Goal: Use online tool/utility: Utilize a website feature to perform a specific function

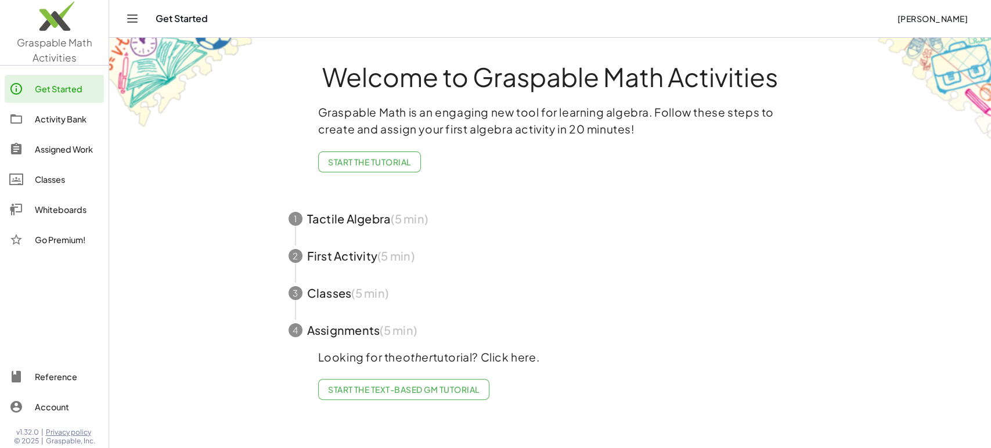
click at [72, 208] on div "Whiteboards" at bounding box center [67, 210] width 64 height 14
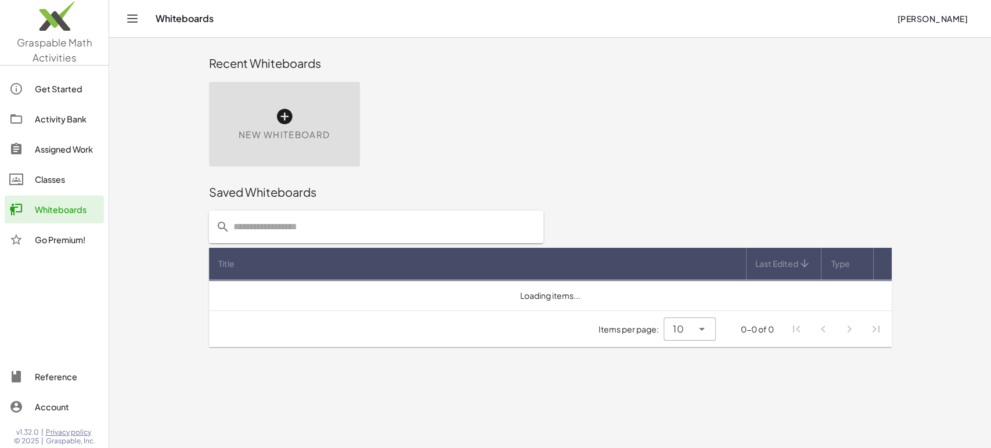
click at [287, 112] on icon at bounding box center [284, 116] width 19 height 19
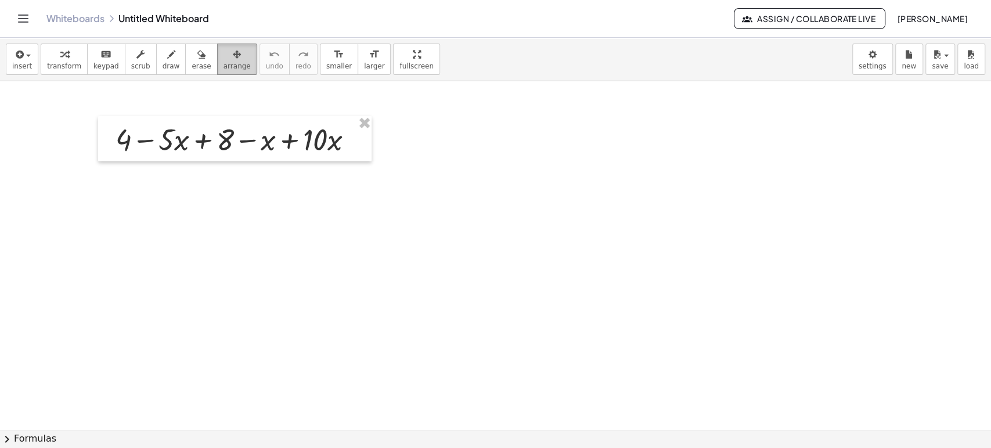
click at [233, 55] on icon "button" at bounding box center [237, 55] width 8 height 14
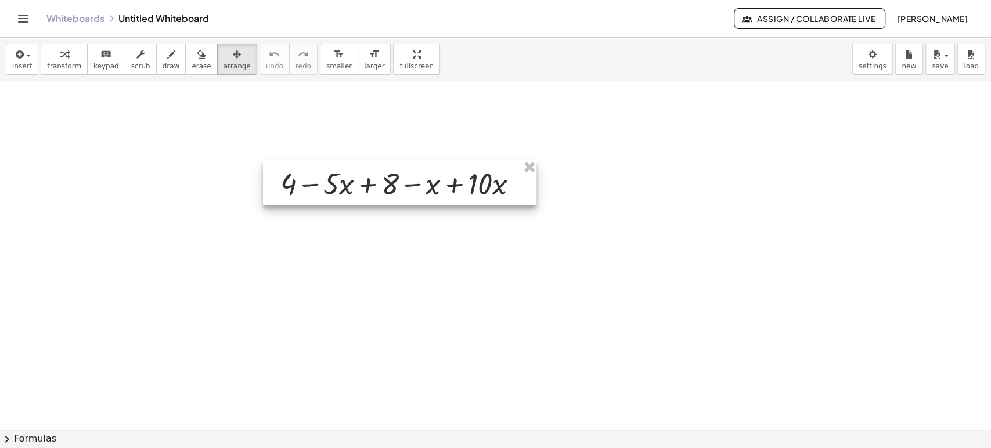
drag, startPoint x: 270, startPoint y: 151, endPoint x: 479, endPoint y: 179, distance: 210.8
click at [479, 179] on div at bounding box center [399, 182] width 273 height 45
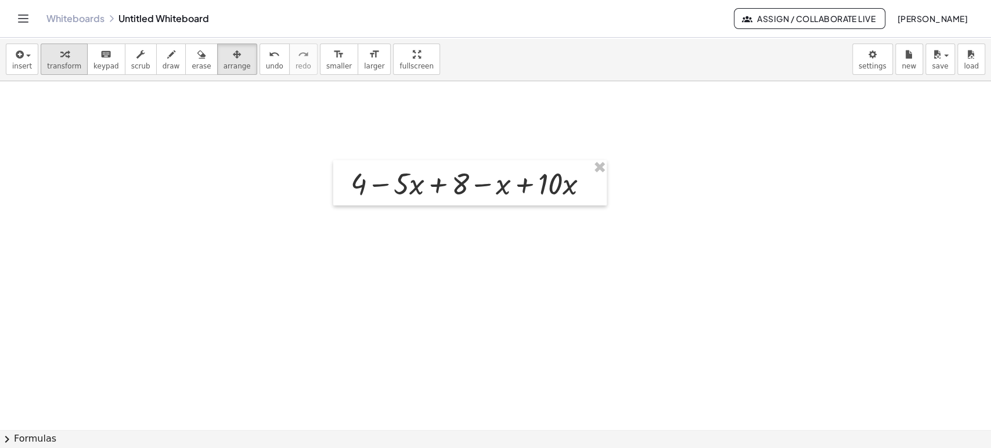
click at [60, 59] on icon "button" at bounding box center [64, 55] width 8 height 14
click at [369, 59] on icon "format_size" at bounding box center [374, 55] width 11 height 14
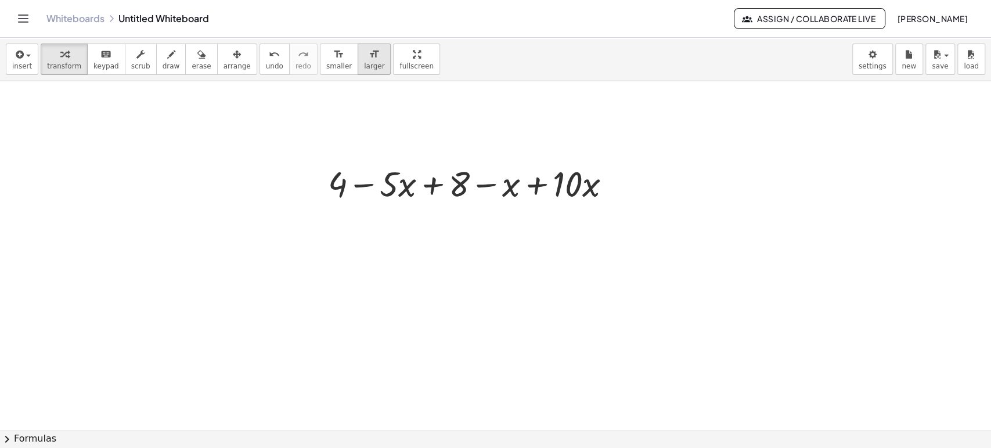
click at [369, 59] on icon "format_size" at bounding box center [374, 55] width 11 height 14
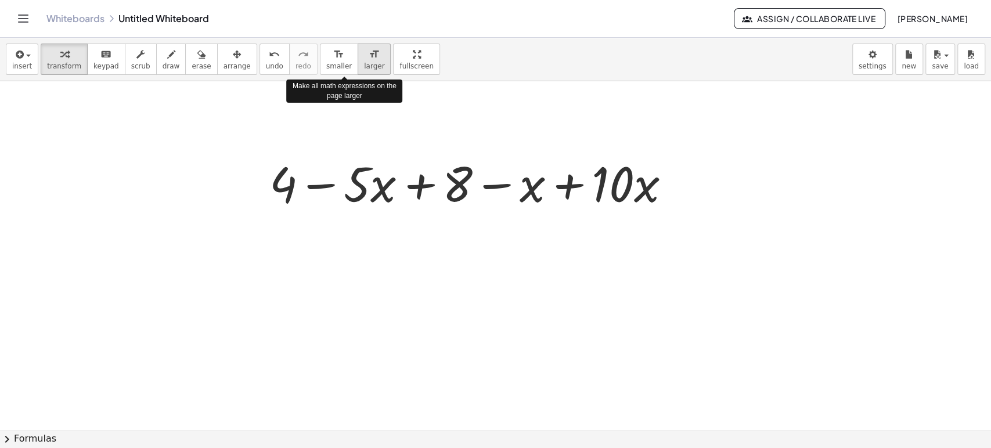
click at [369, 59] on icon "format_size" at bounding box center [374, 55] width 11 height 14
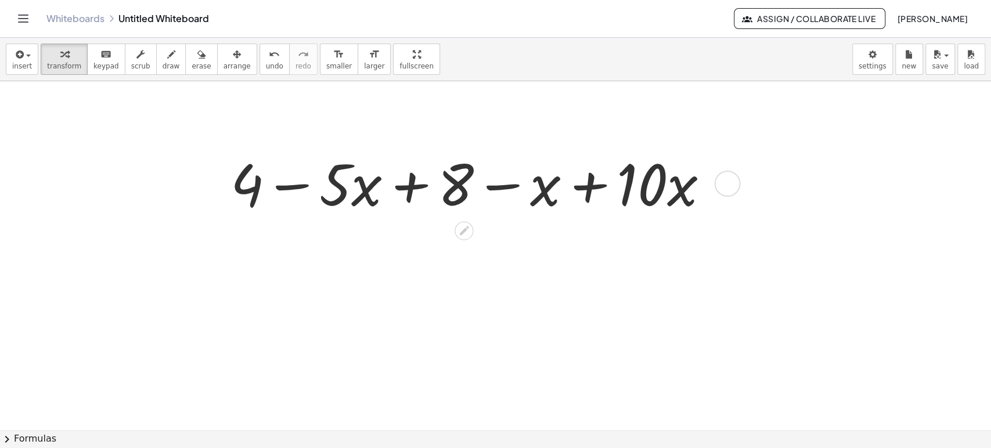
click at [299, 187] on div at bounding box center [474, 182] width 499 height 75
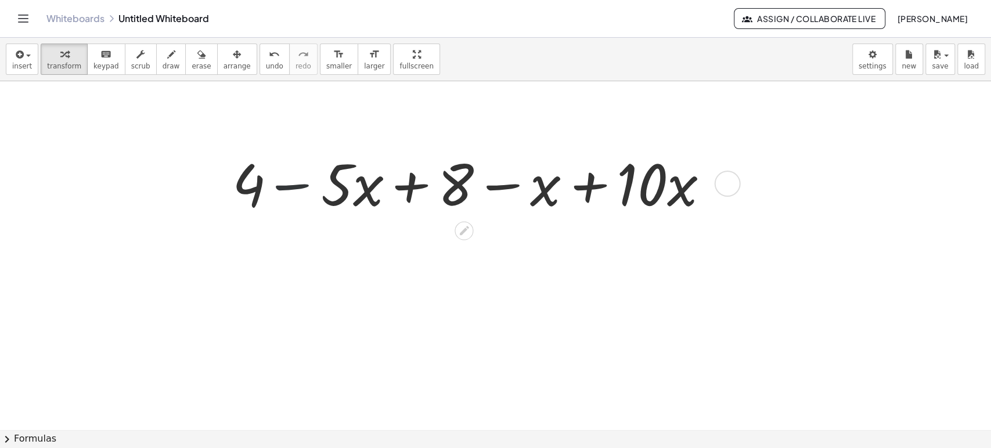
click at [299, 187] on div at bounding box center [474, 182] width 499 height 75
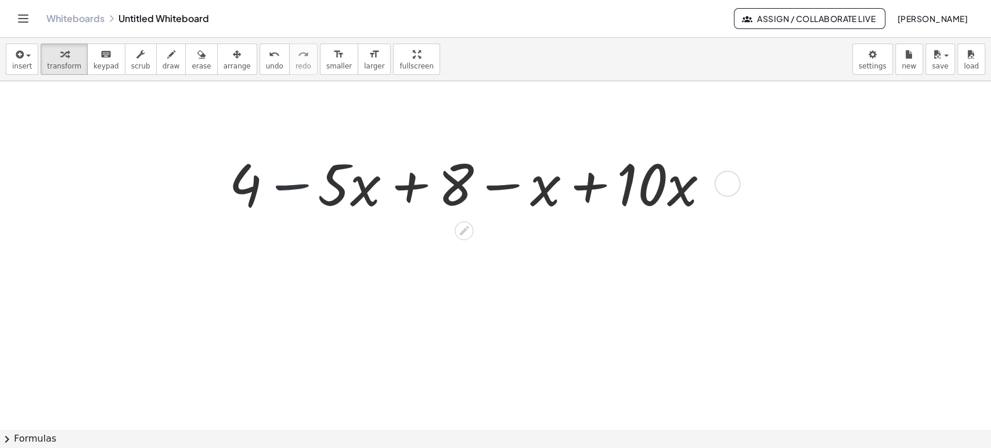
click at [299, 187] on div at bounding box center [474, 182] width 499 height 75
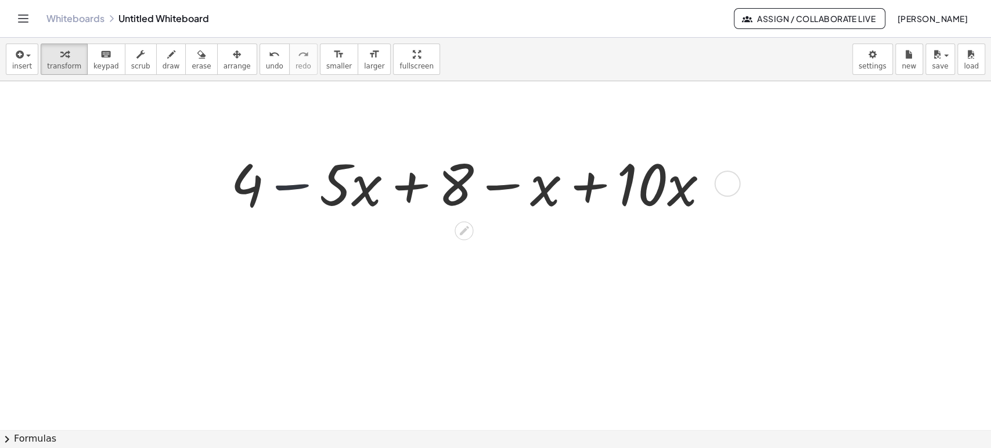
click at [299, 187] on div at bounding box center [474, 182] width 499 height 75
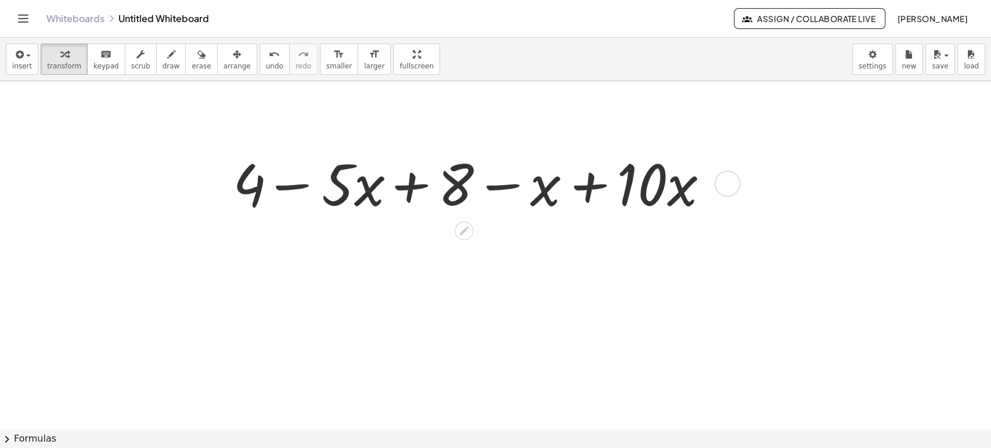
click at [299, 187] on div at bounding box center [474, 182] width 499 height 75
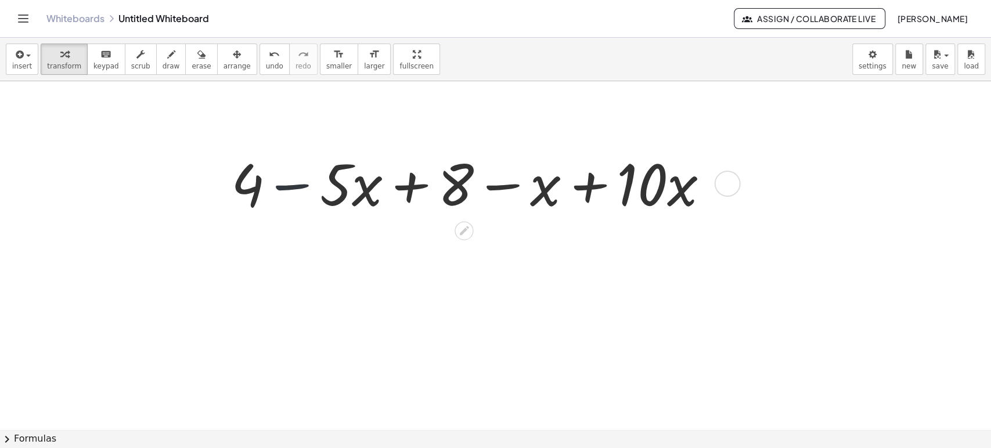
click at [299, 187] on div at bounding box center [474, 182] width 499 height 75
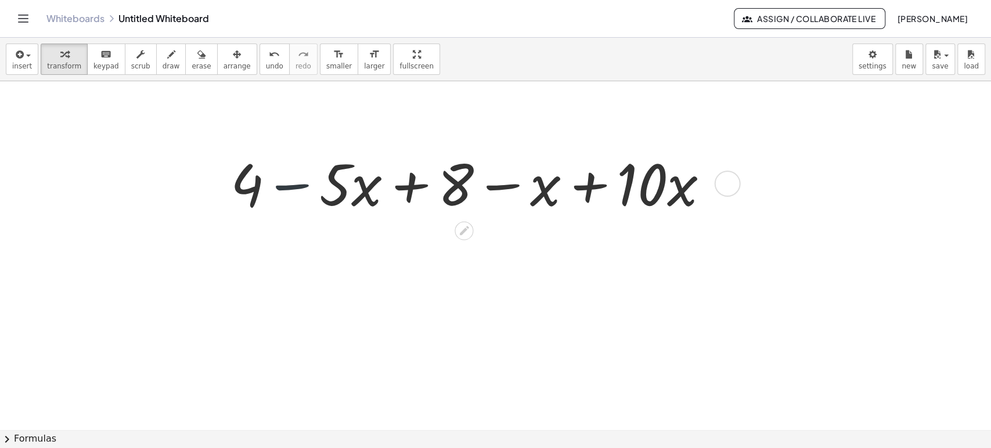
click at [299, 187] on div at bounding box center [474, 182] width 499 height 75
click at [271, 194] on div at bounding box center [474, 182] width 499 height 75
click at [283, 193] on div at bounding box center [474, 182] width 499 height 75
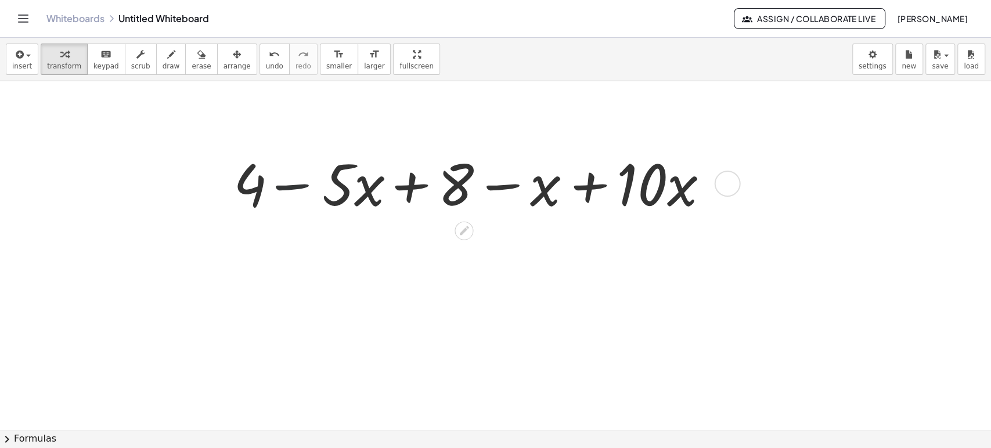
click at [283, 193] on div at bounding box center [474, 182] width 499 height 75
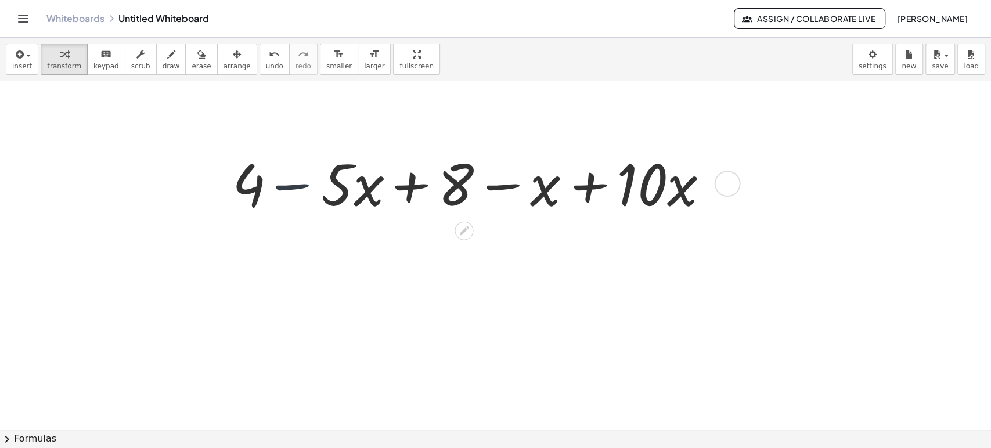
click at [283, 193] on div at bounding box center [474, 182] width 499 height 75
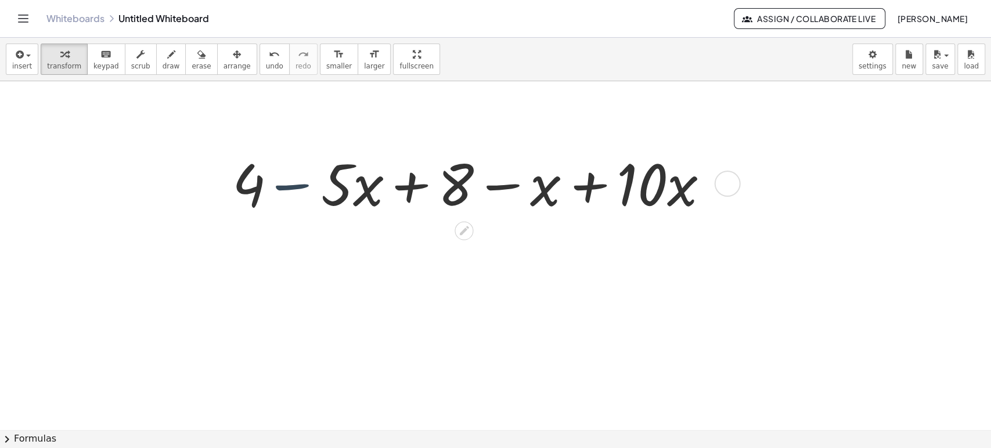
click at [283, 193] on div at bounding box center [474, 182] width 499 height 75
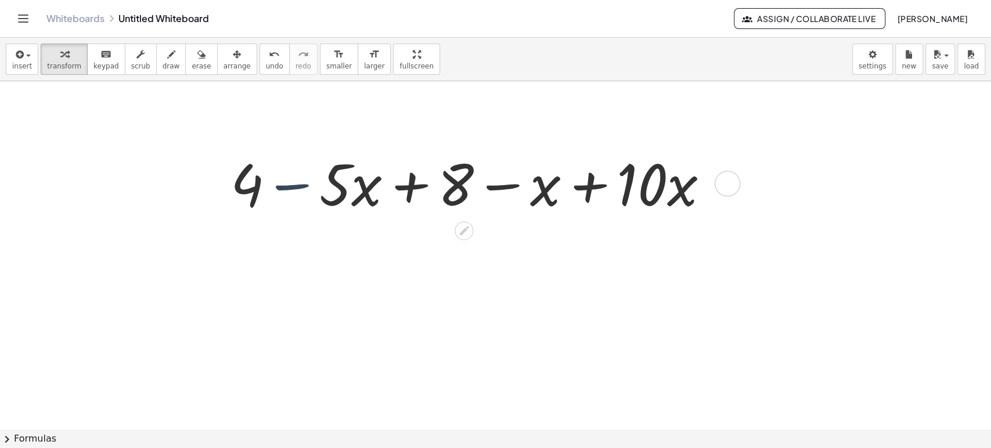
click at [283, 193] on div at bounding box center [474, 182] width 499 height 75
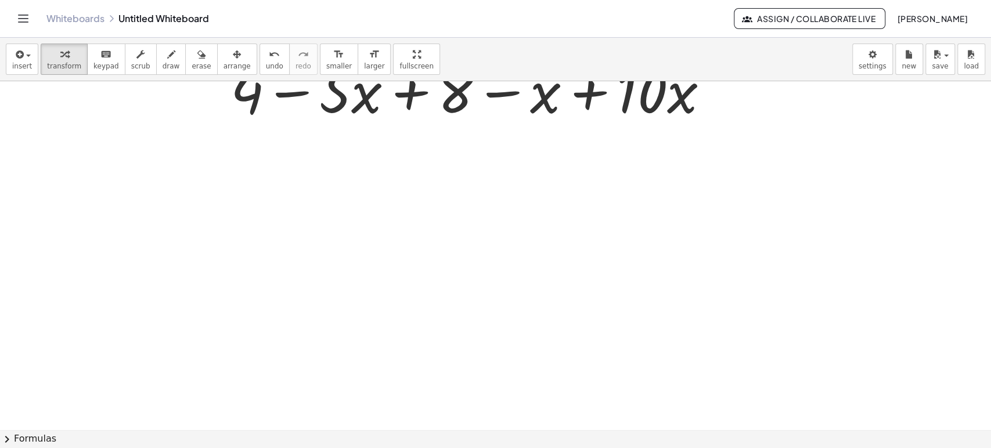
scroll to position [129, 0]
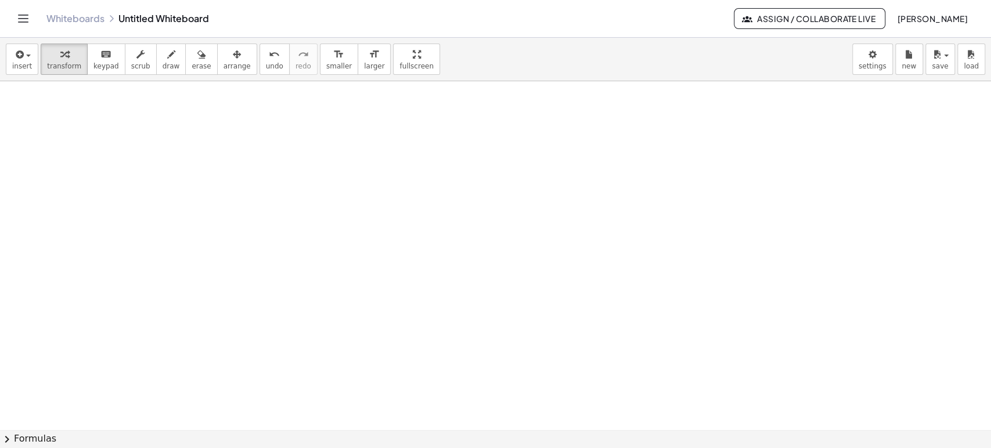
click at [309, 244] on div at bounding box center [495, 301] width 991 height 698
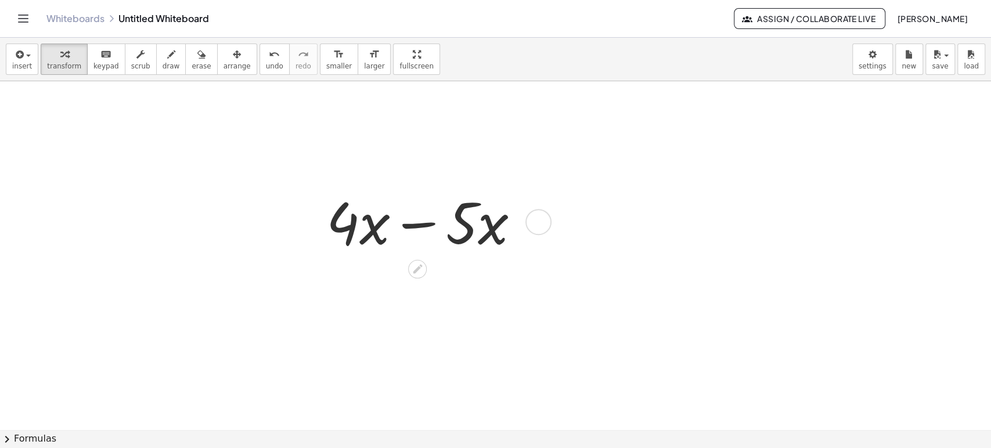
click at [419, 230] on div at bounding box center [427, 220] width 214 height 75
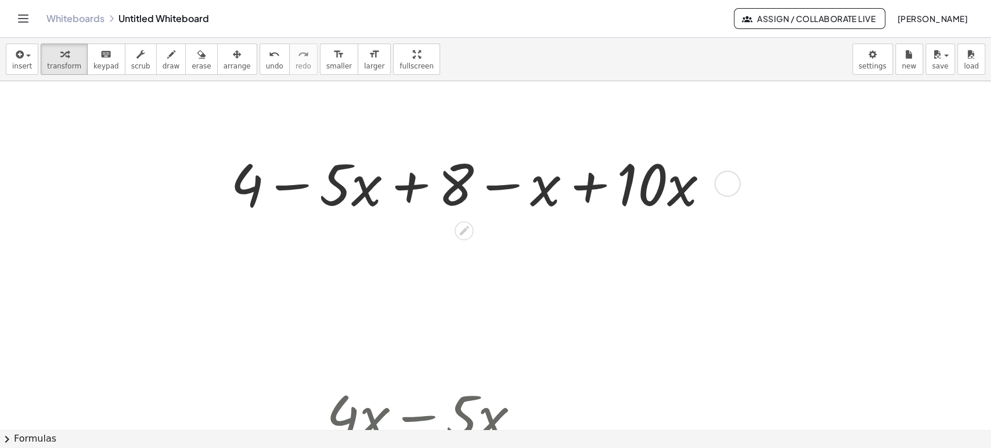
scroll to position [0, 0]
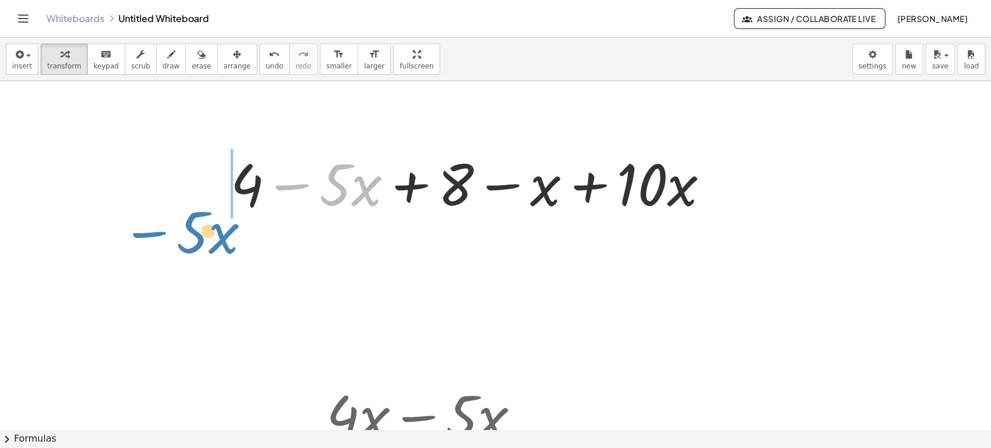
drag, startPoint x: 337, startPoint y: 189, endPoint x: 183, endPoint y: 246, distance: 164.4
click at [183, 246] on div "· 5 − · x + 4 − · 5 · x + 8 − x + · 10 · x + · 4 · x − · 5 · x · - 1 · x - x" at bounding box center [495, 430] width 991 height 698
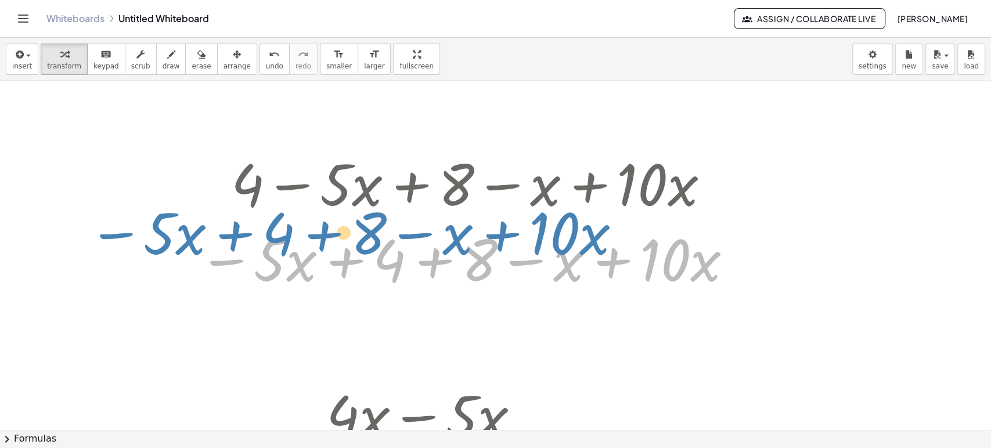
drag, startPoint x: 574, startPoint y: 264, endPoint x: 548, endPoint y: 262, distance: 26.2
click at [536, 250] on div at bounding box center [464, 257] width 545 height 75
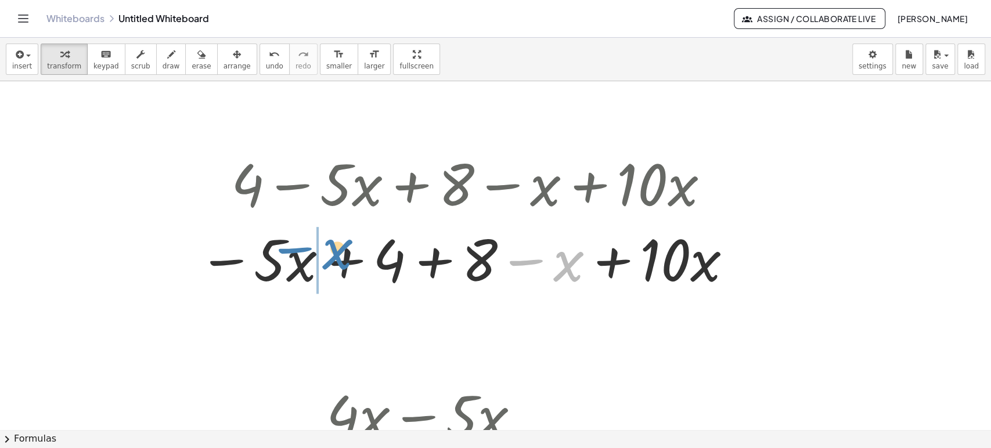
drag, startPoint x: 558, startPoint y: 241, endPoint x: 326, endPoint y: 256, distance: 232.7
click at [326, 256] on div at bounding box center [464, 257] width 545 height 75
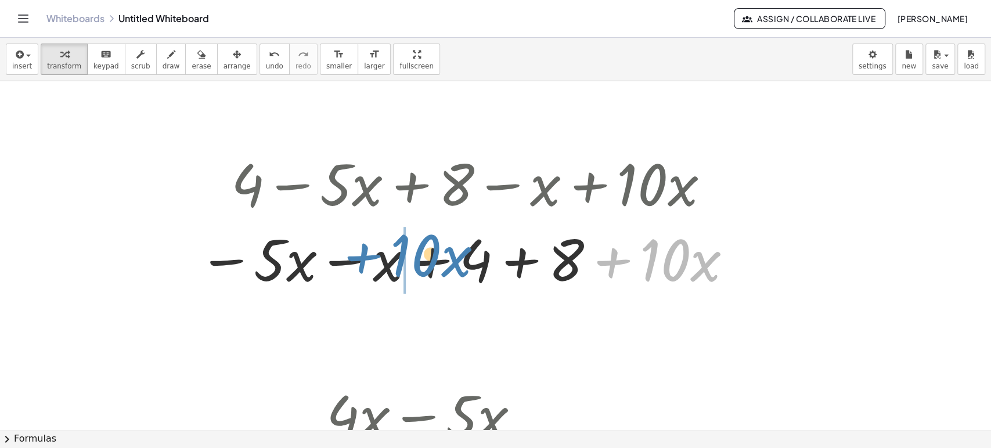
drag, startPoint x: 662, startPoint y: 268, endPoint x: 411, endPoint y: 265, distance: 250.8
click at [411, 265] on div at bounding box center [464, 257] width 545 height 75
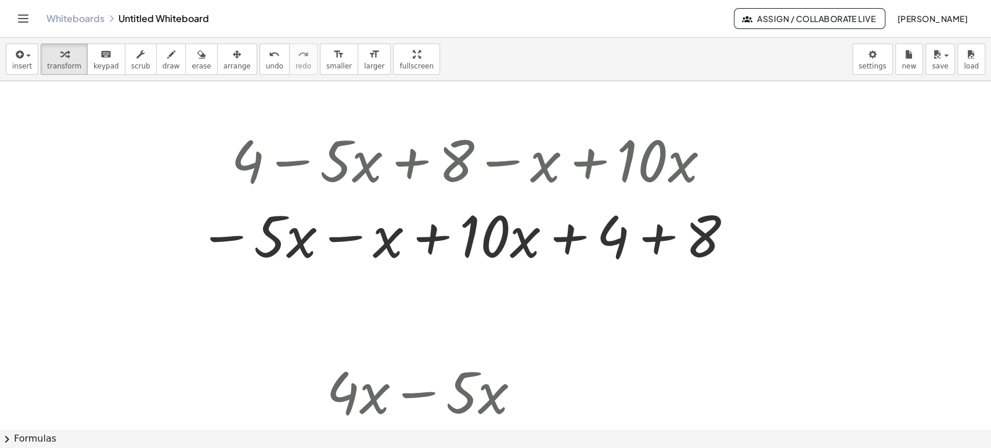
scroll to position [64, 0]
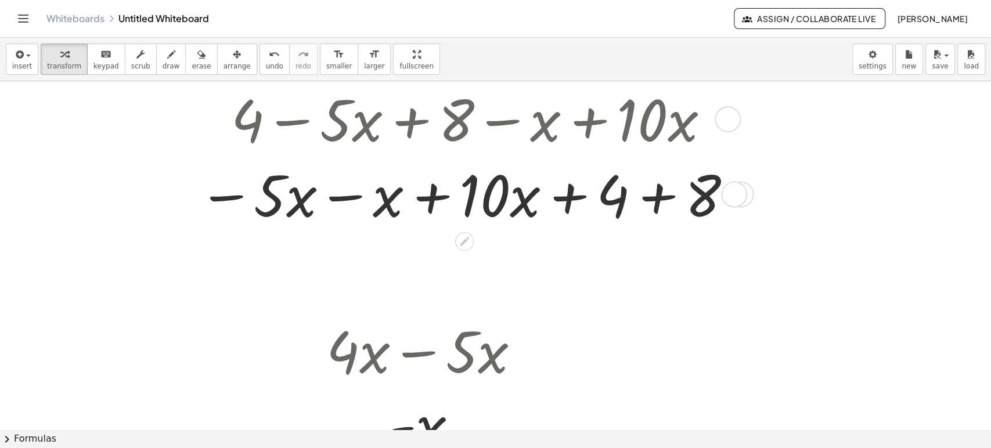
click at [346, 197] on div at bounding box center [464, 193] width 545 height 75
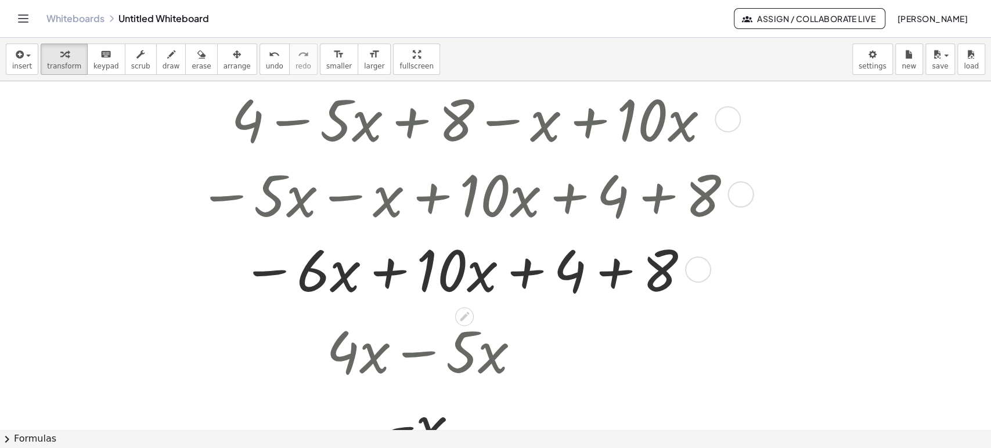
click at [381, 269] on div at bounding box center [464, 268] width 545 height 75
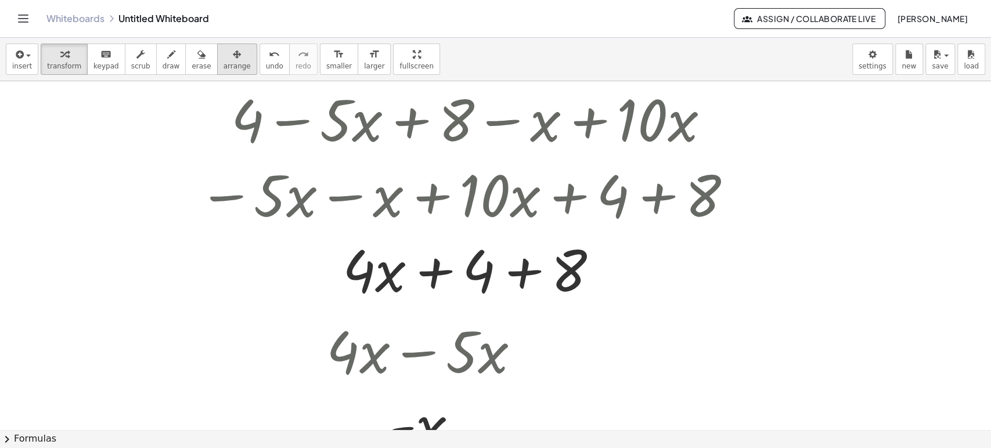
click at [233, 60] on icon "button" at bounding box center [237, 55] width 8 height 14
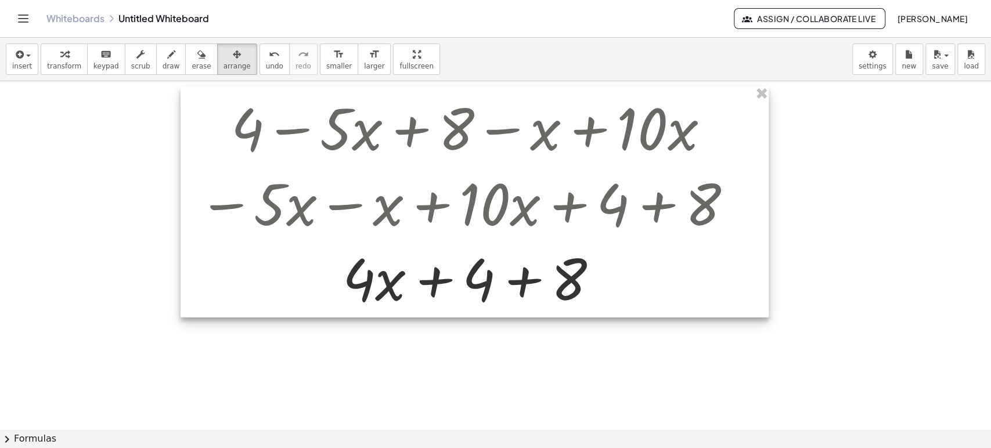
scroll to position [0, 0]
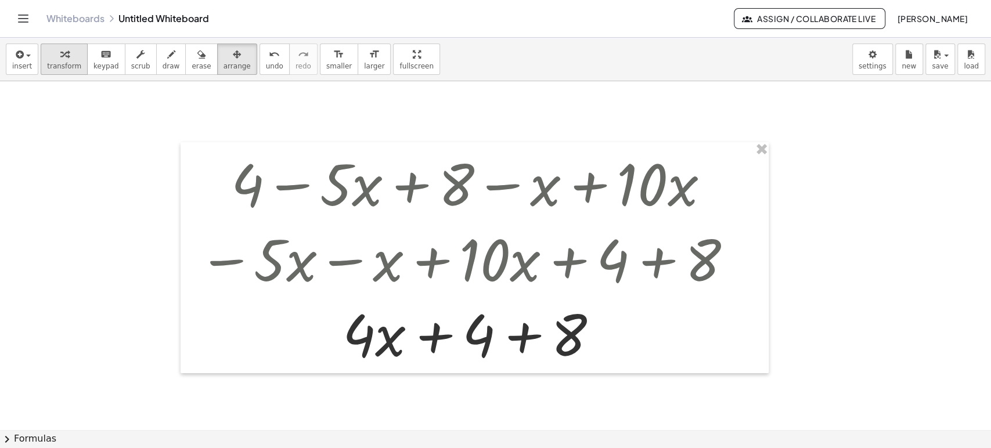
click at [73, 54] on div "button" at bounding box center [64, 54] width 34 height 14
click at [523, 338] on div at bounding box center [464, 332] width 545 height 75
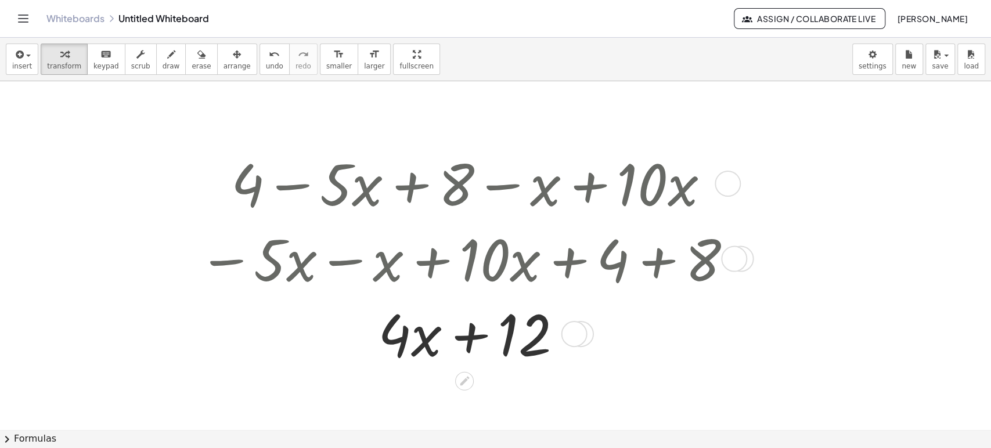
click at [470, 338] on div at bounding box center [464, 332] width 545 height 75
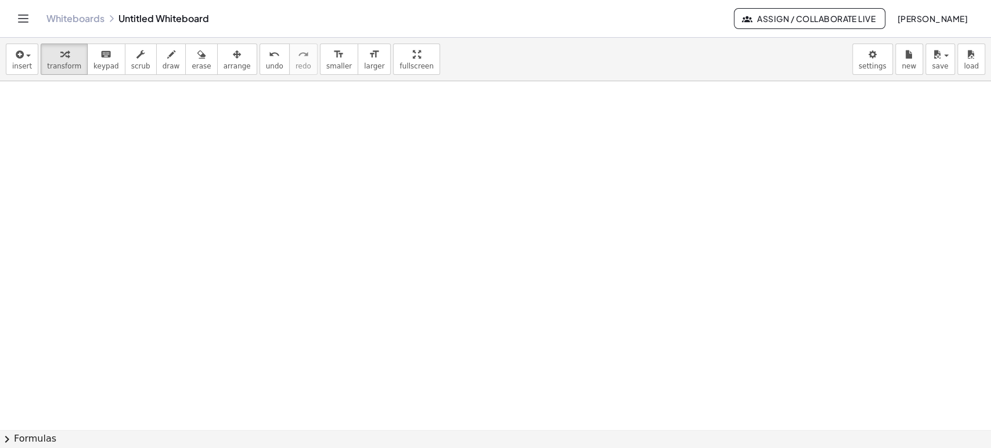
scroll to position [322, 0]
click at [297, 283] on div at bounding box center [495, 108] width 991 height 698
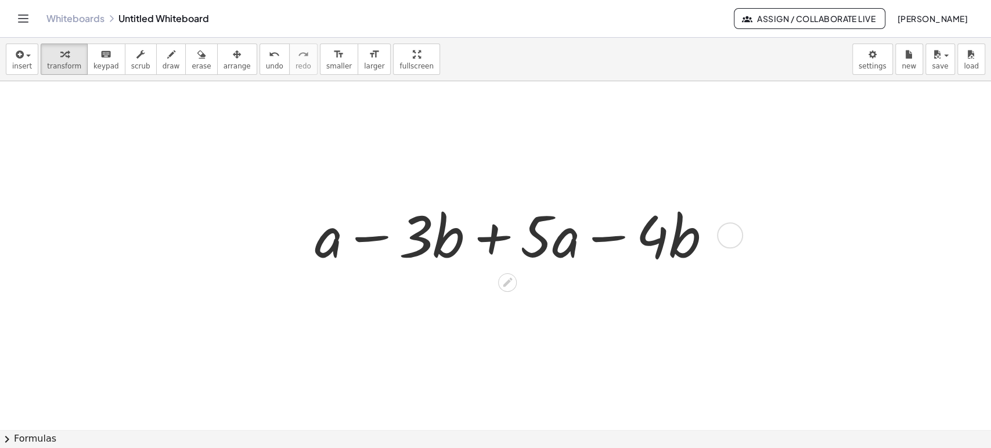
scroll to position [413, 0]
click at [381, 244] on div at bounding box center [517, 233] width 417 height 75
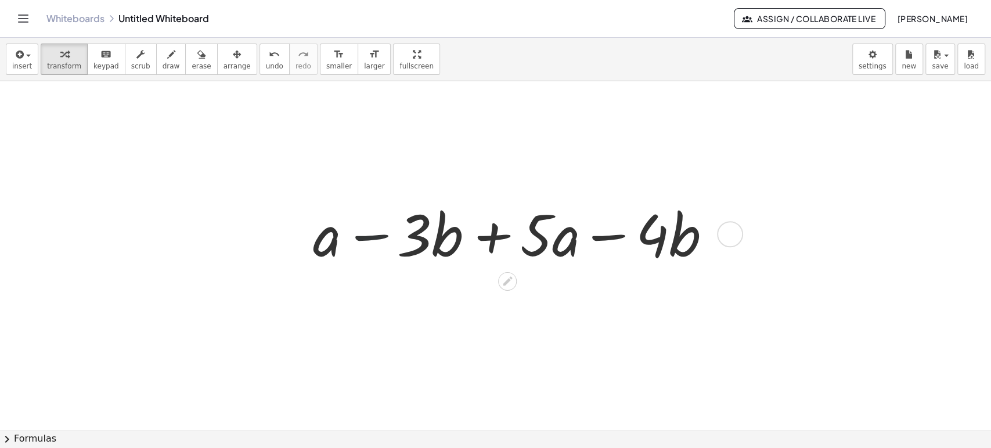
click at [381, 244] on div at bounding box center [517, 233] width 417 height 75
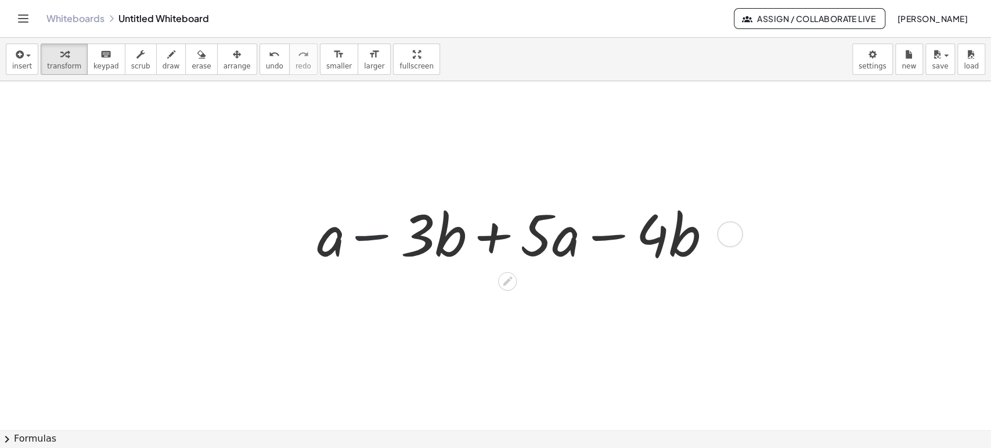
click at [381, 244] on div at bounding box center [517, 233] width 417 height 75
drag, startPoint x: 381, startPoint y: 244, endPoint x: 566, endPoint y: 242, distance: 185.2
click at [381, 243] on div at bounding box center [517, 233] width 417 height 75
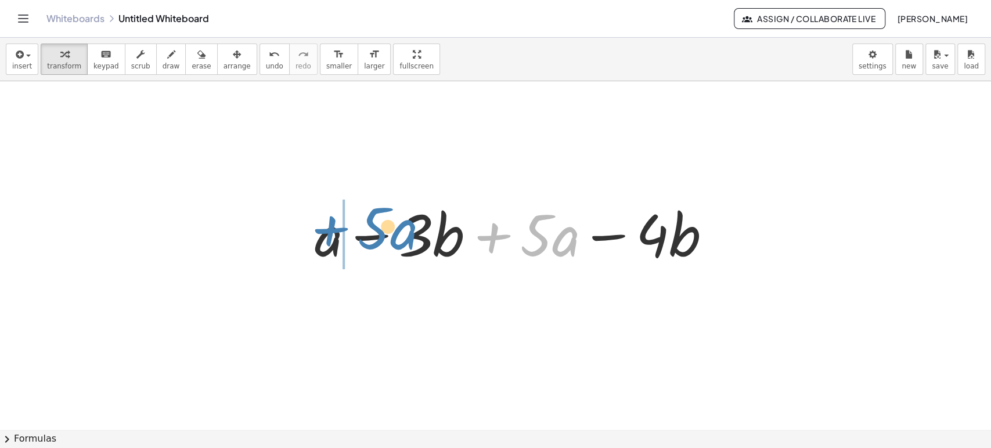
drag, startPoint x: 537, startPoint y: 236, endPoint x: 374, endPoint y: 229, distance: 163.2
click at [374, 229] on div at bounding box center [517, 233] width 417 height 75
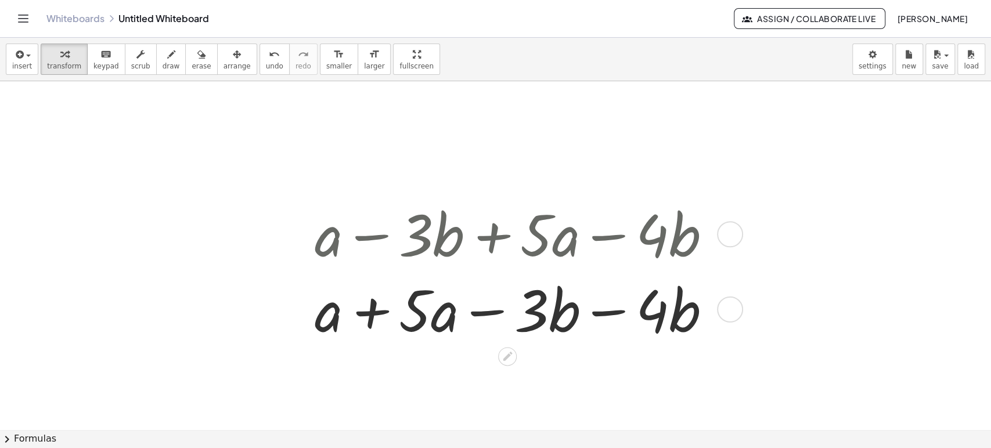
click at [413, 324] on div at bounding box center [517, 307] width 417 height 75
click at [383, 316] on div at bounding box center [517, 307] width 417 height 75
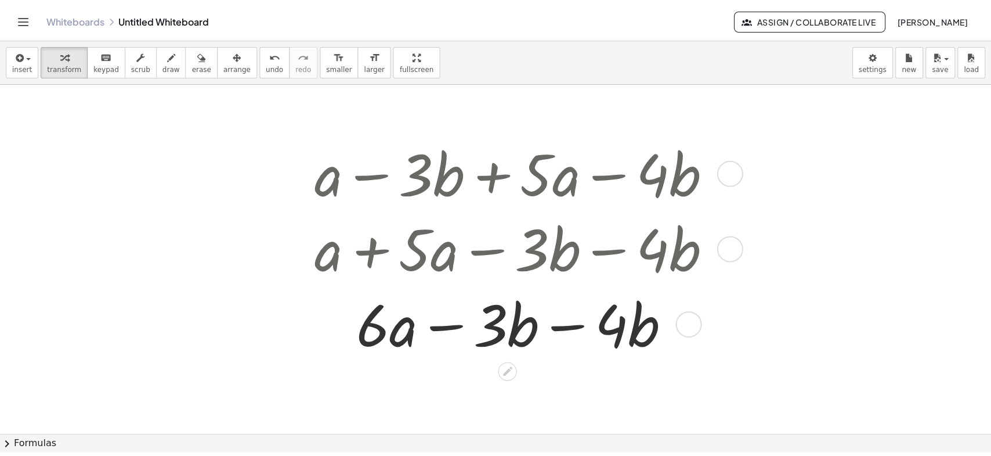
scroll to position [478, 0]
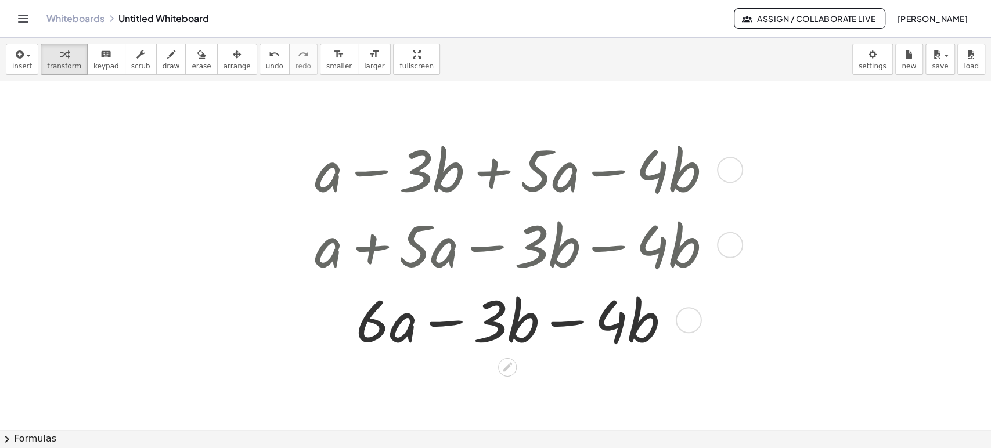
click at [561, 324] on div at bounding box center [517, 319] width 417 height 75
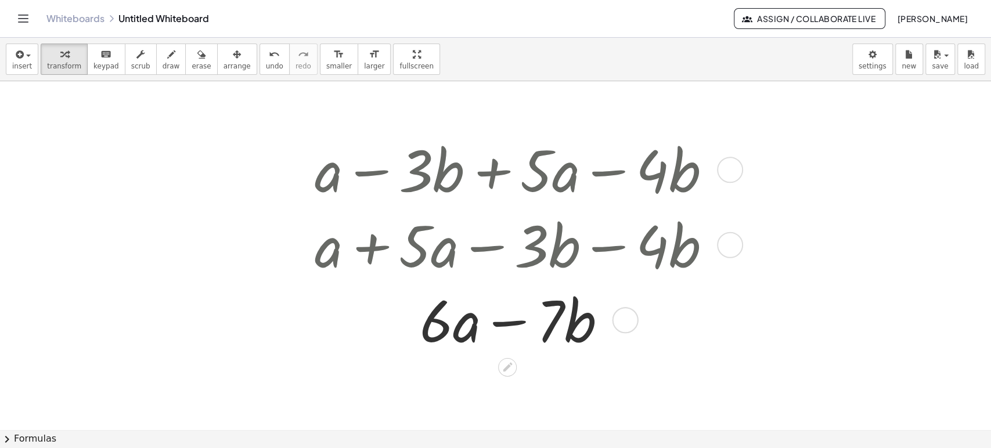
click at [508, 319] on div at bounding box center [517, 319] width 417 height 75
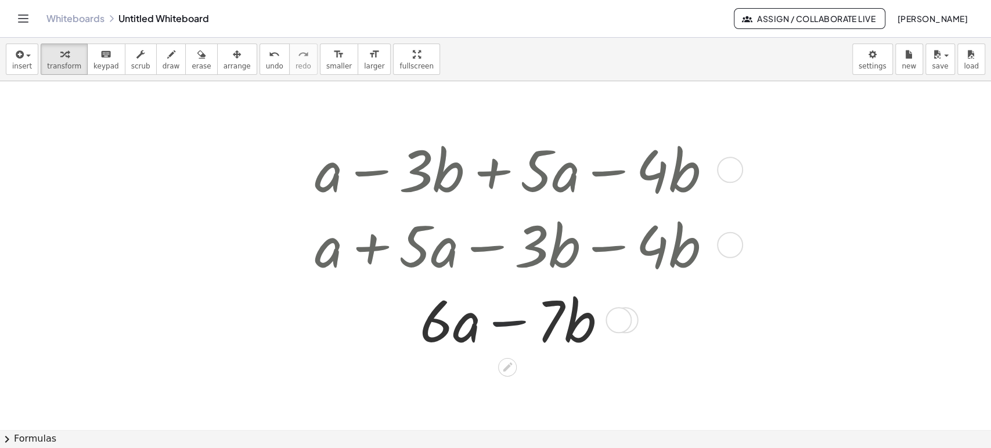
click at [508, 319] on div at bounding box center [517, 319] width 417 height 75
click at [683, 311] on div at bounding box center [517, 319] width 417 height 75
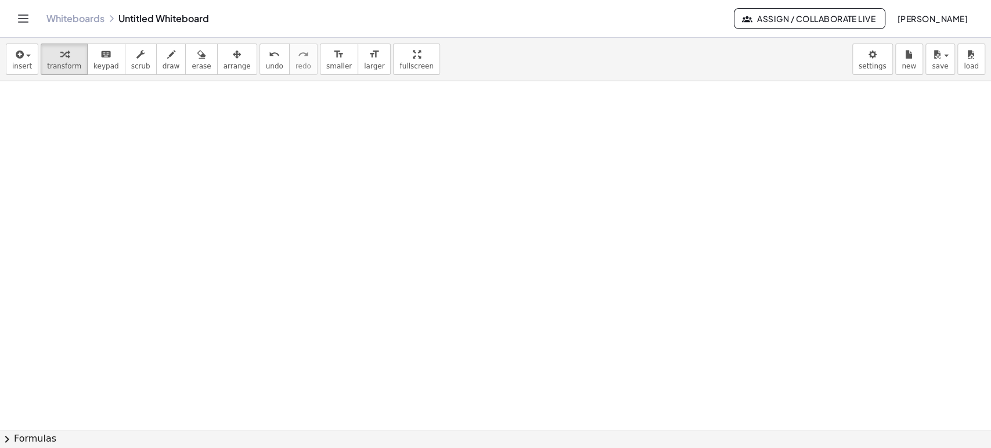
scroll to position [891, 0]
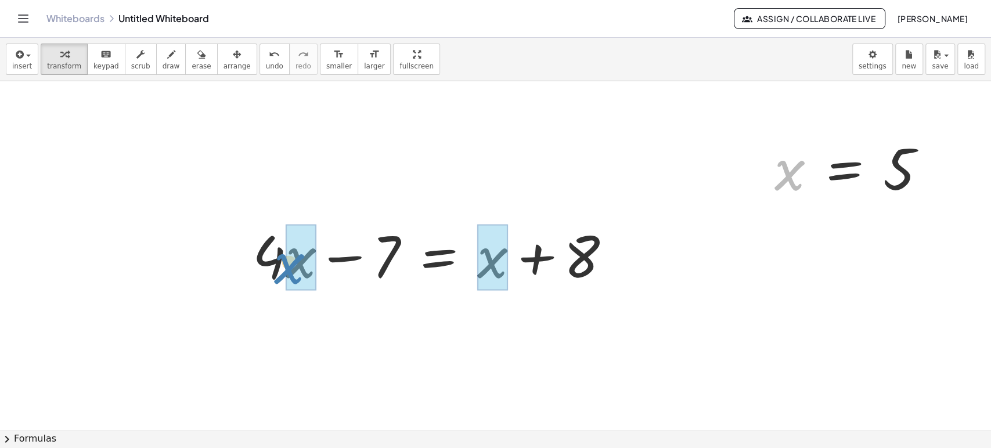
drag, startPoint x: 796, startPoint y: 166, endPoint x: 297, endPoint y: 259, distance: 507.8
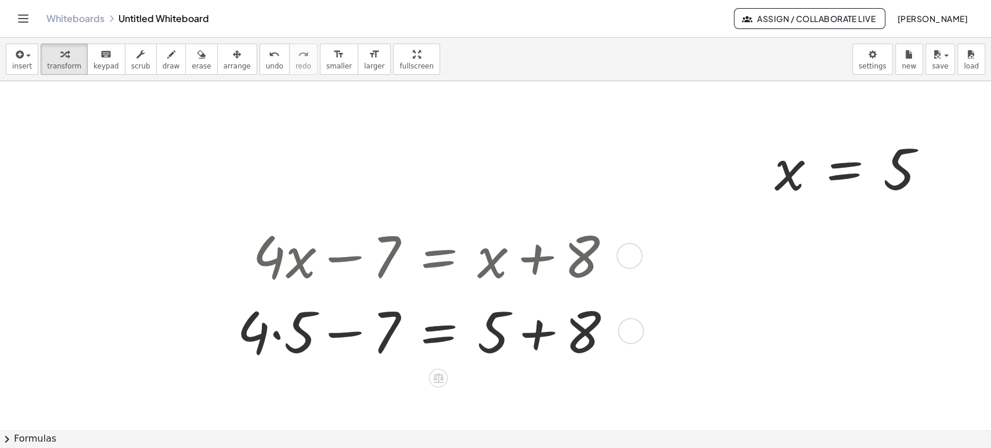
drag, startPoint x: 547, startPoint y: 330, endPoint x: 742, endPoint y: 302, distance: 197.0
click at [547, 329] on div at bounding box center [429, 329] width 396 height 75
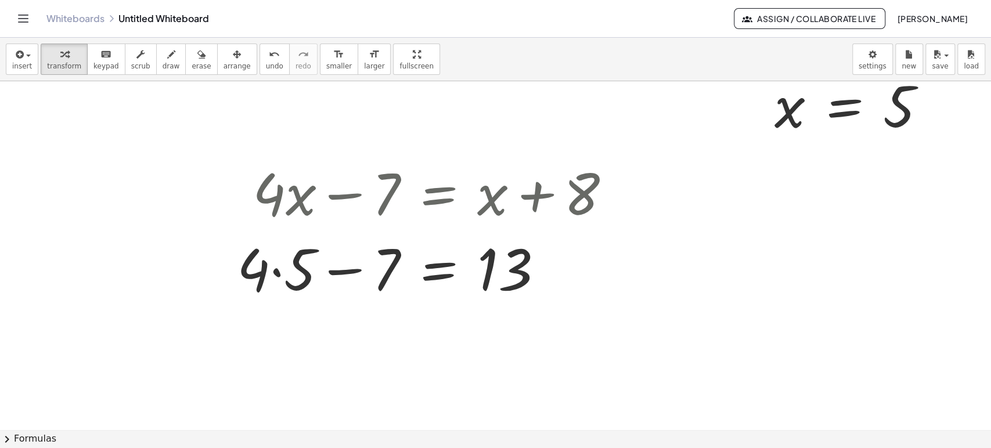
scroll to position [955, 0]
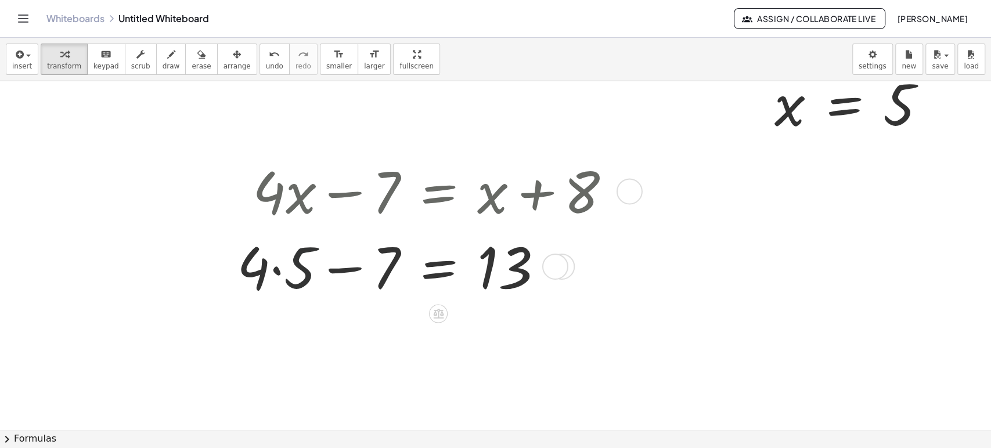
click at [285, 272] on div at bounding box center [428, 265] width 395 height 75
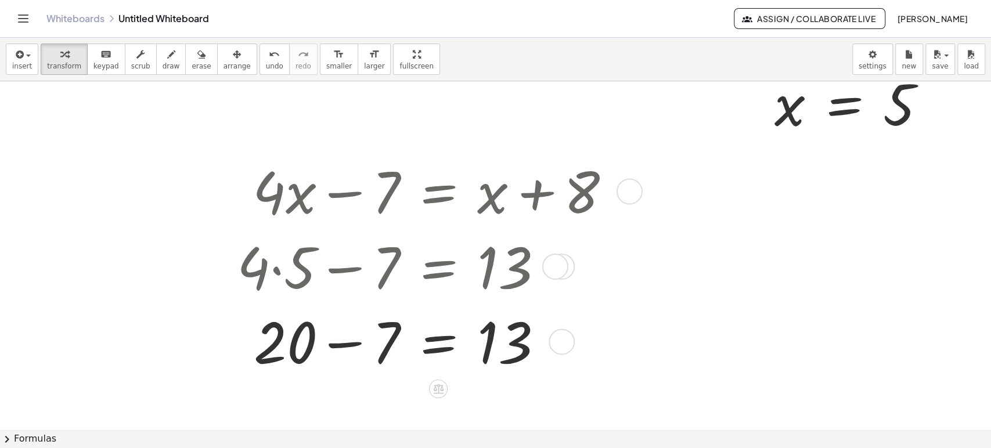
drag, startPoint x: 337, startPoint y: 345, endPoint x: 587, endPoint y: 384, distance: 252.6
click at [341, 345] on div at bounding box center [428, 340] width 395 height 75
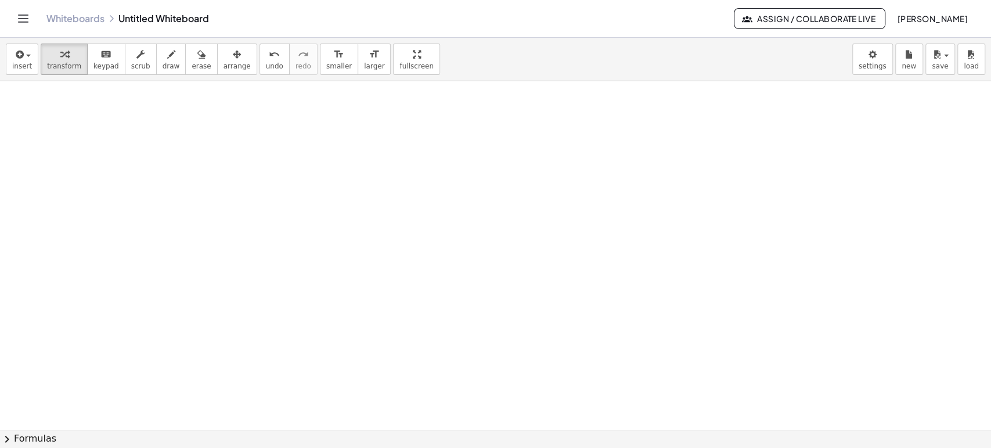
scroll to position [1240, 0]
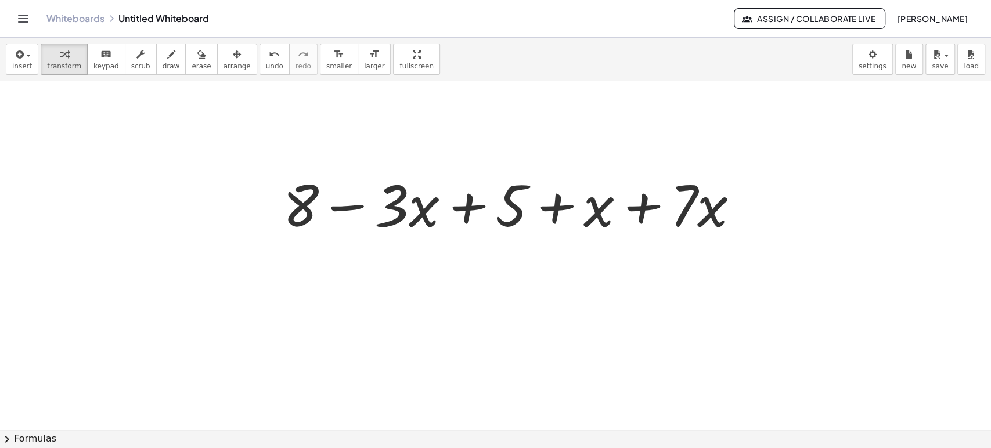
scroll to position [1304, 0]
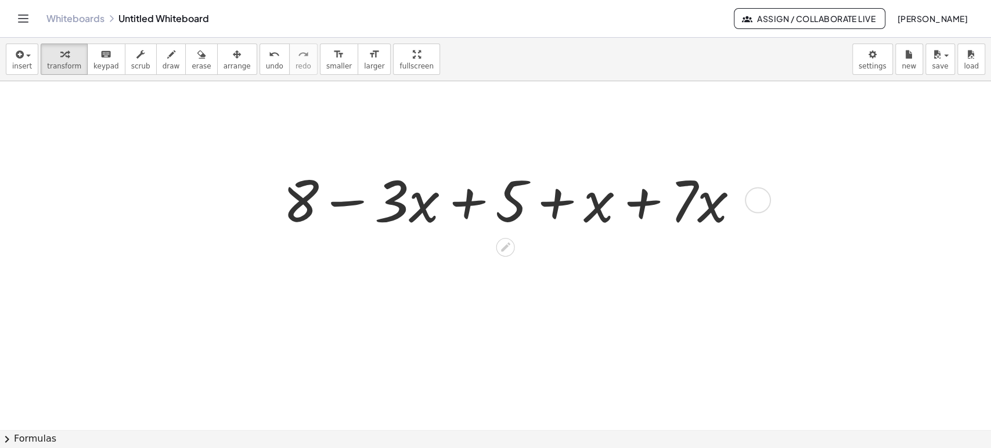
click at [347, 205] on div at bounding box center [515, 198] width 477 height 75
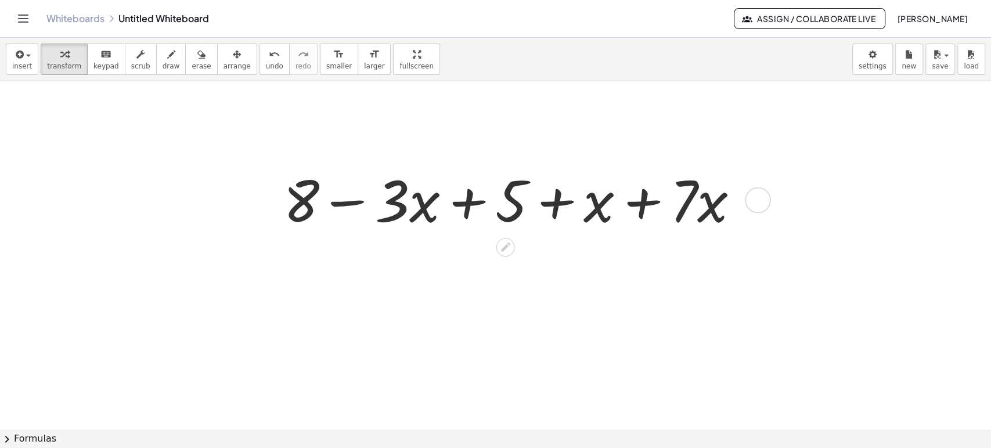
click at [347, 205] on div at bounding box center [515, 198] width 477 height 75
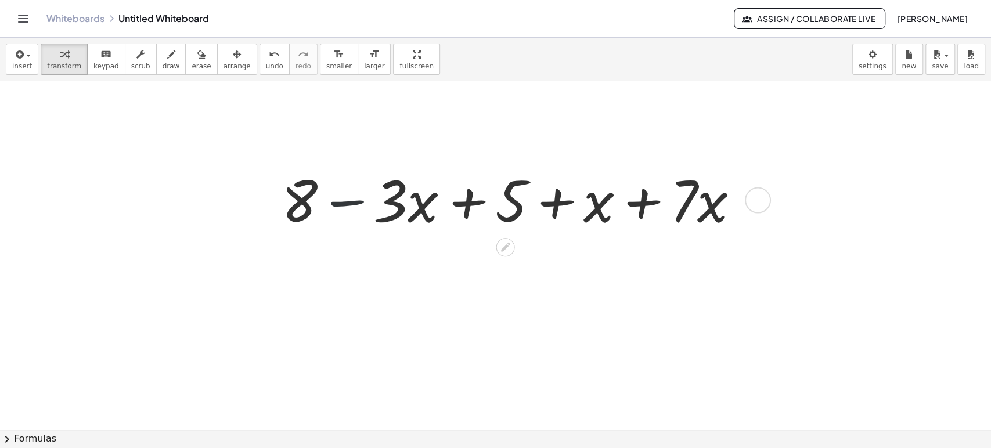
click at [347, 205] on div at bounding box center [515, 198] width 477 height 75
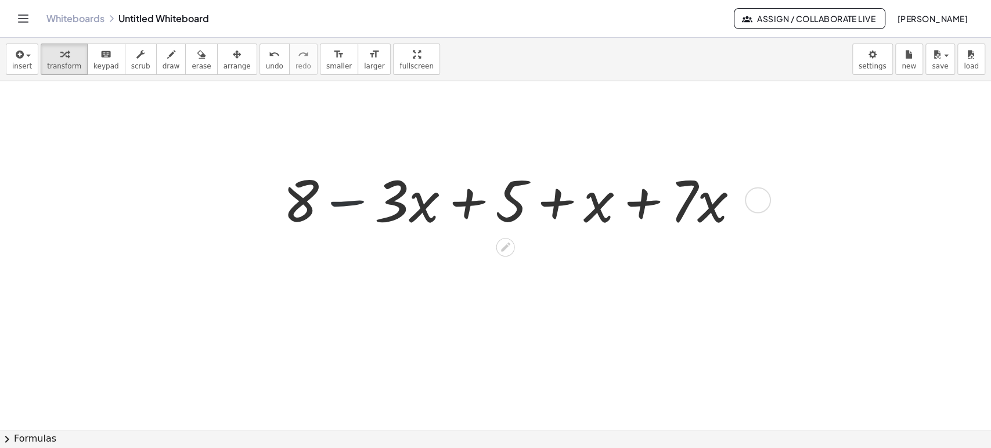
click at [346, 205] on div at bounding box center [515, 198] width 477 height 75
drag, startPoint x: 508, startPoint y: 211, endPoint x: 361, endPoint y: 198, distance: 147.5
click at [361, 198] on div at bounding box center [515, 198] width 477 height 75
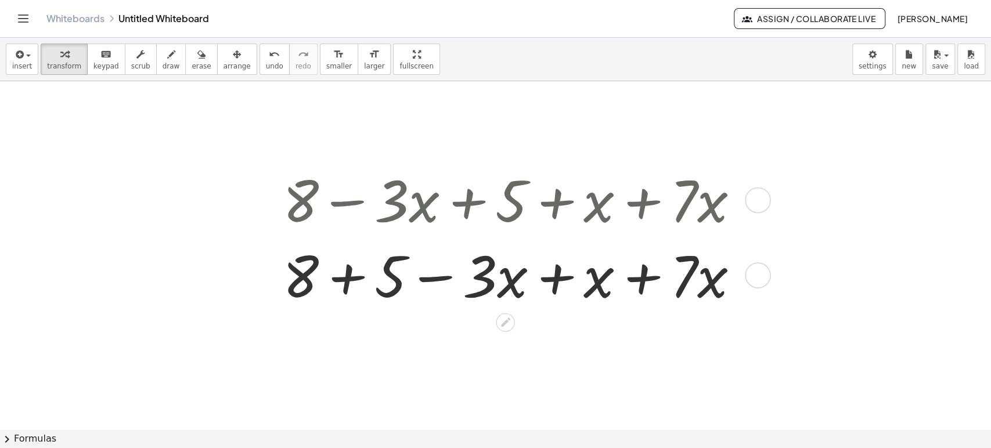
click at [372, 282] on div at bounding box center [515, 273] width 477 height 75
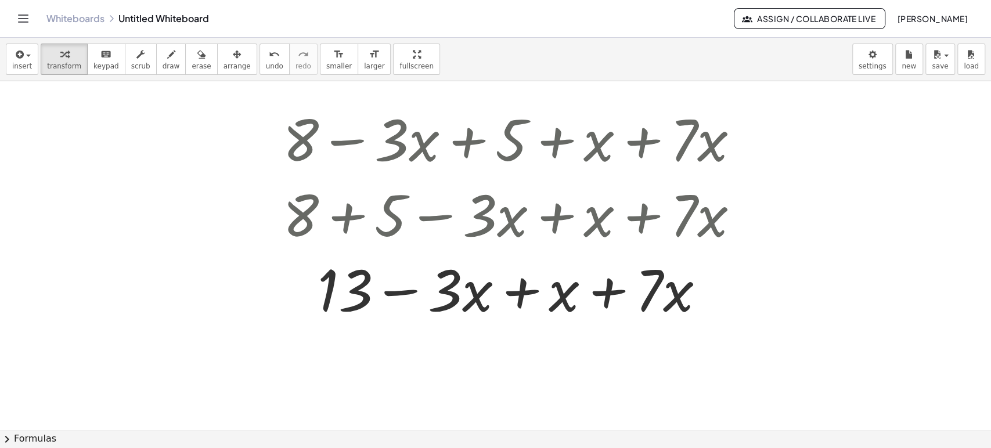
scroll to position [1369, 0]
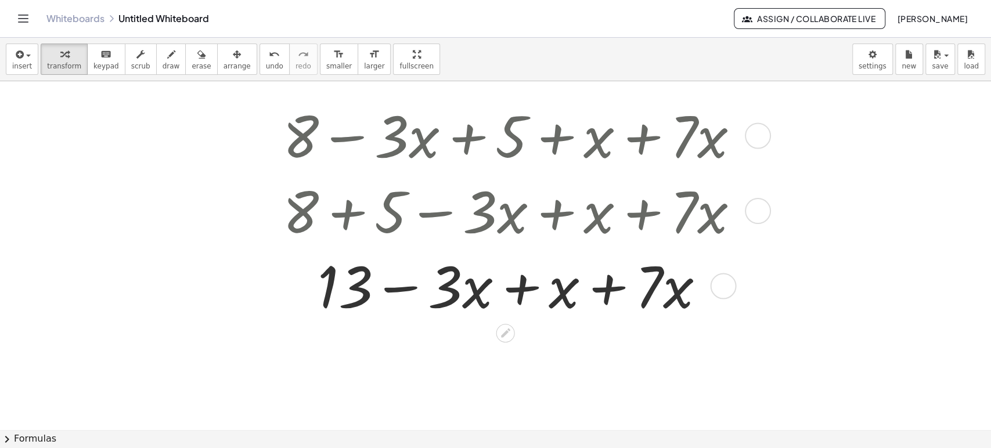
click at [514, 288] on div at bounding box center [515, 284] width 477 height 75
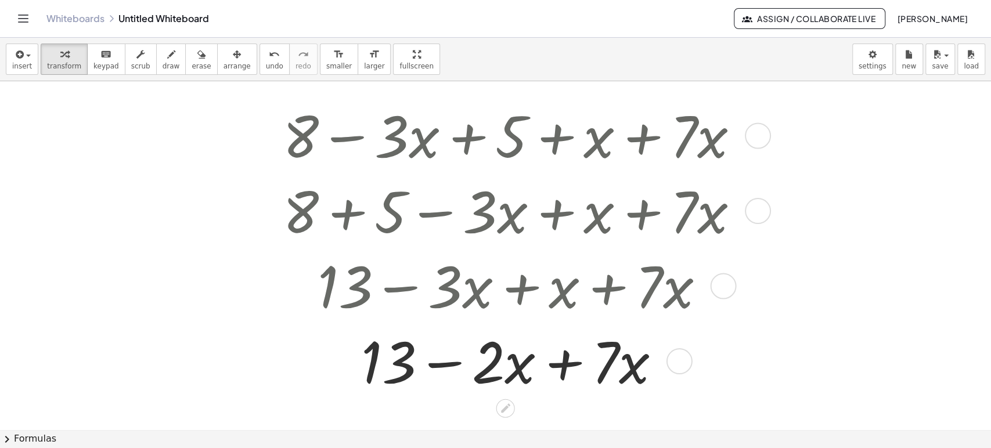
click at [554, 362] on div at bounding box center [515, 359] width 477 height 75
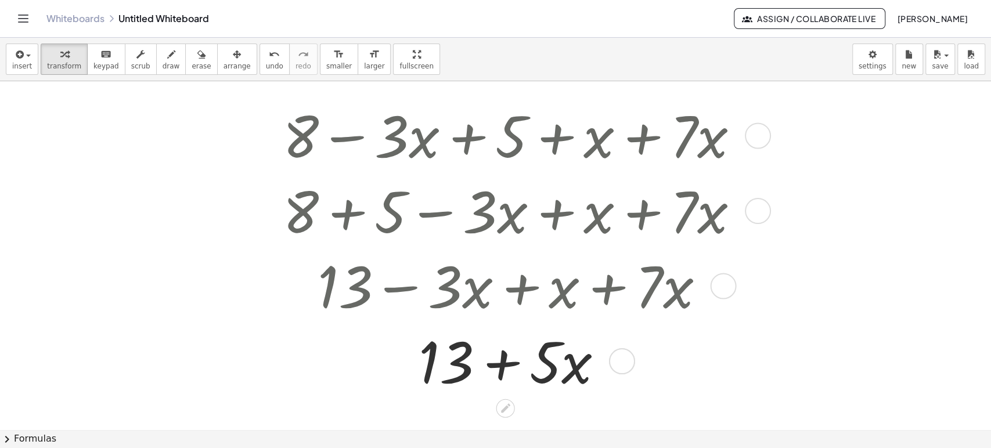
scroll to position [1395, 0]
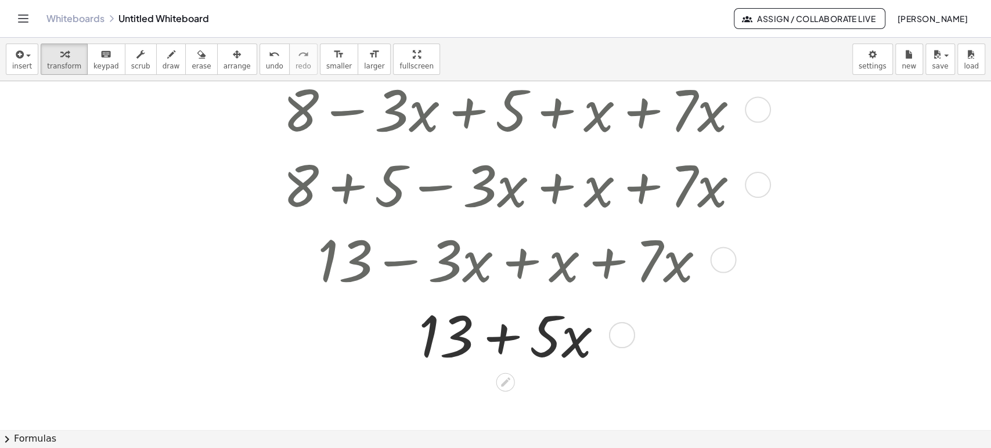
click at [503, 333] on div at bounding box center [515, 333] width 477 height 75
click at [503, 334] on div at bounding box center [515, 333] width 477 height 75
click at [504, 334] on div at bounding box center [515, 333] width 477 height 75
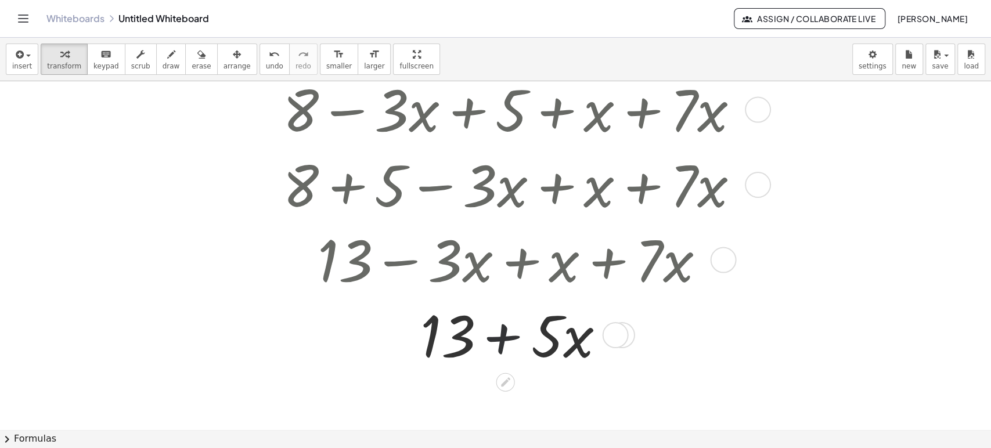
click at [504, 334] on div at bounding box center [515, 333] width 477 height 75
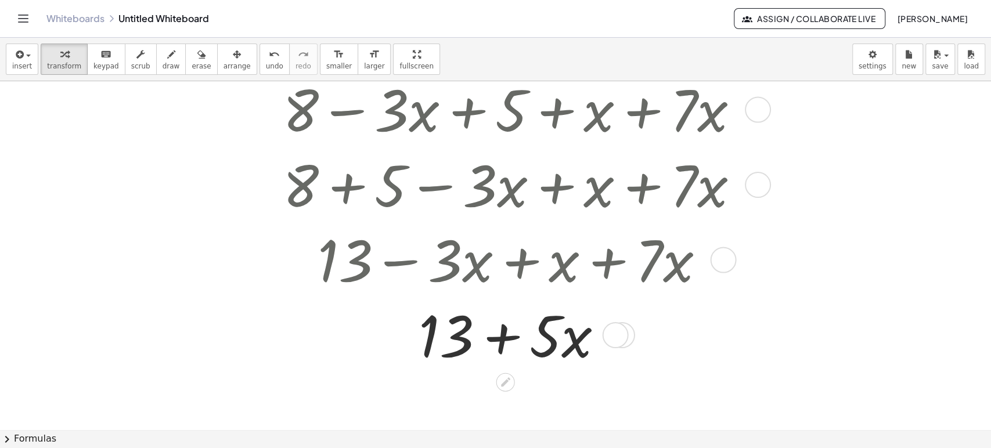
click at [504, 334] on div at bounding box center [515, 333] width 477 height 75
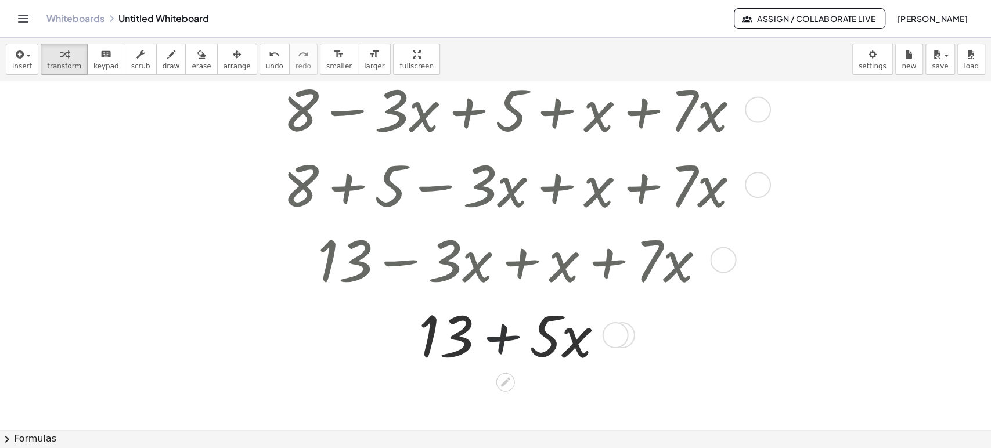
click at [504, 334] on div at bounding box center [515, 333] width 477 height 75
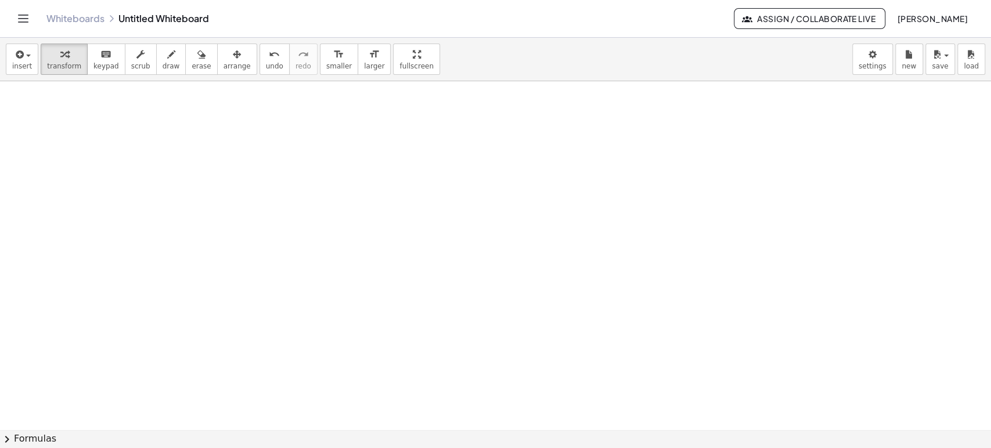
scroll to position [1718, 0]
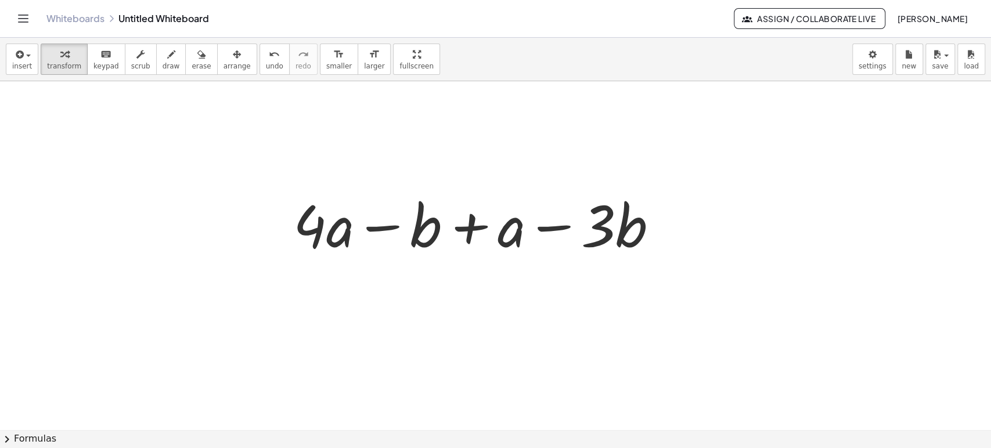
scroll to position [1744, 0]
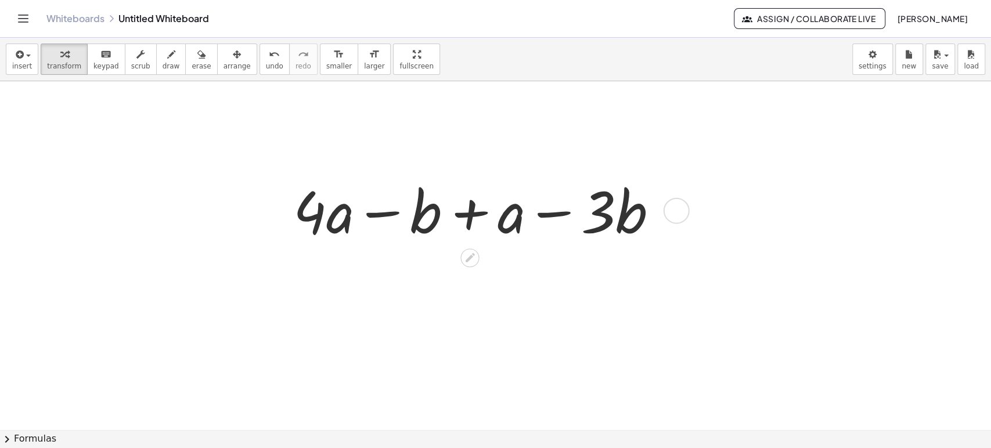
click at [362, 215] on div at bounding box center [479, 209] width 385 height 75
click at [365, 215] on div at bounding box center [479, 209] width 385 height 75
drag, startPoint x: 464, startPoint y: 189, endPoint x: 351, endPoint y: 185, distance: 113.8
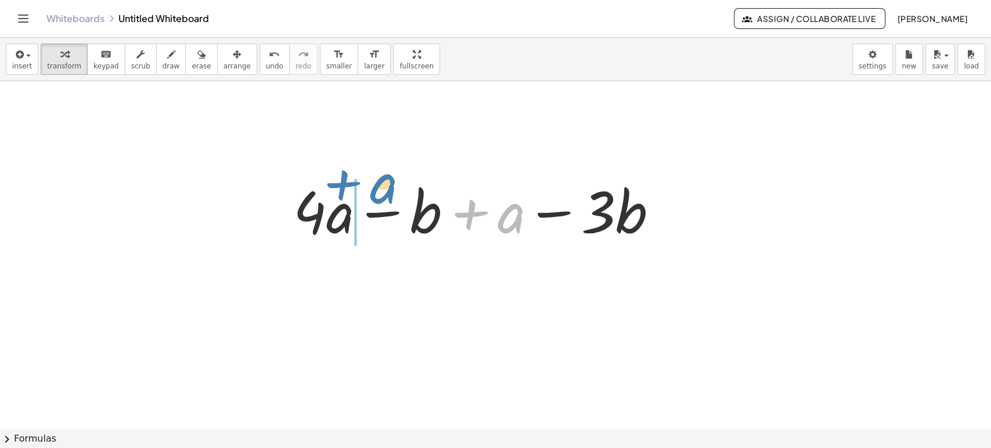
click at [351, 185] on div at bounding box center [479, 209] width 385 height 75
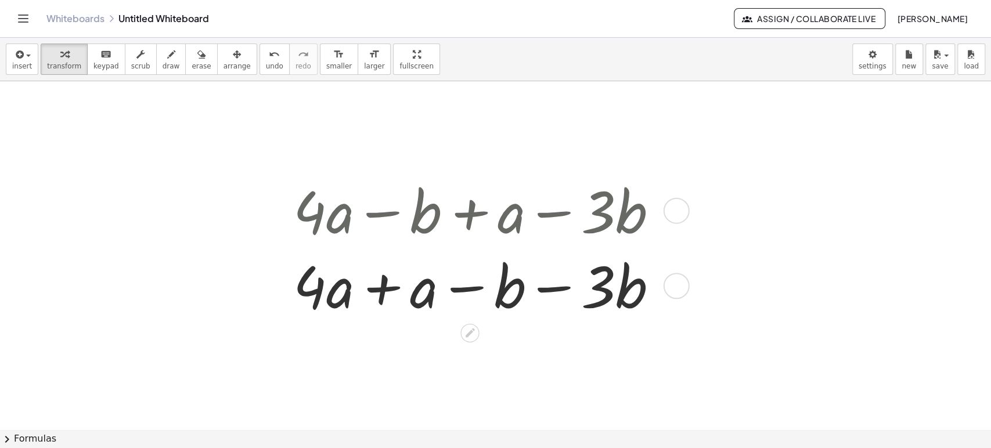
click at [381, 287] on div at bounding box center [479, 284] width 385 height 75
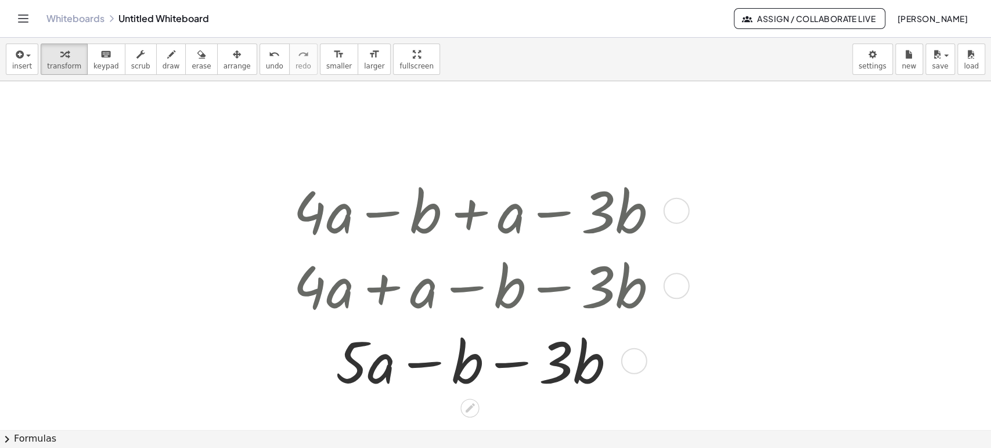
click at [514, 370] on div at bounding box center [479, 360] width 385 height 75
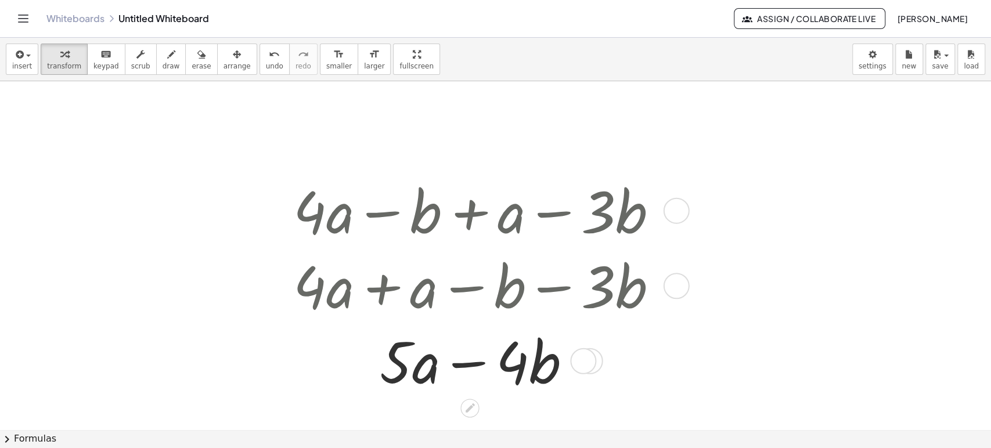
drag, startPoint x: 472, startPoint y: 366, endPoint x: 481, endPoint y: 361, distance: 9.9
click at [474, 365] on div at bounding box center [479, 360] width 385 height 75
click at [481, 361] on div at bounding box center [479, 360] width 385 height 75
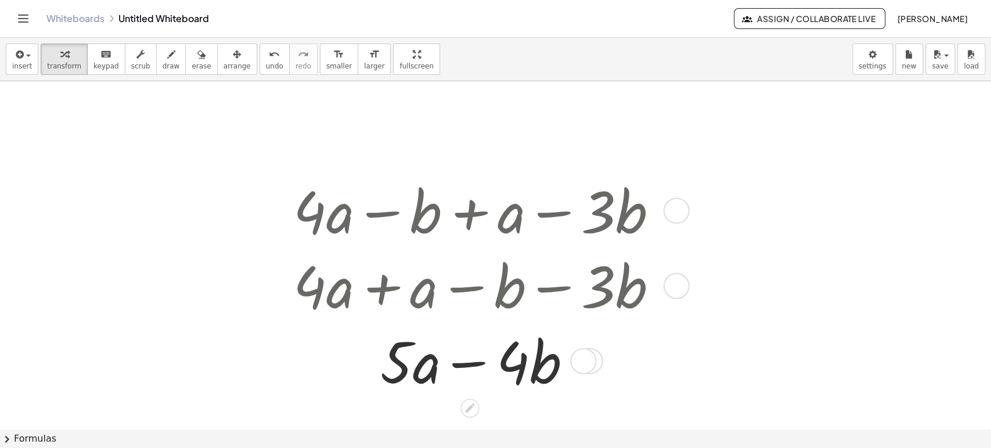
click at [481, 361] on div at bounding box center [479, 360] width 385 height 75
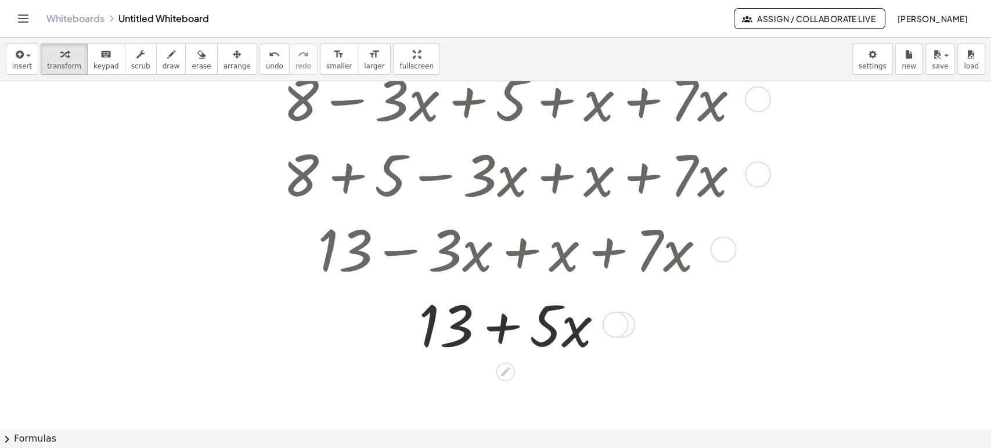
scroll to position [1421, 0]
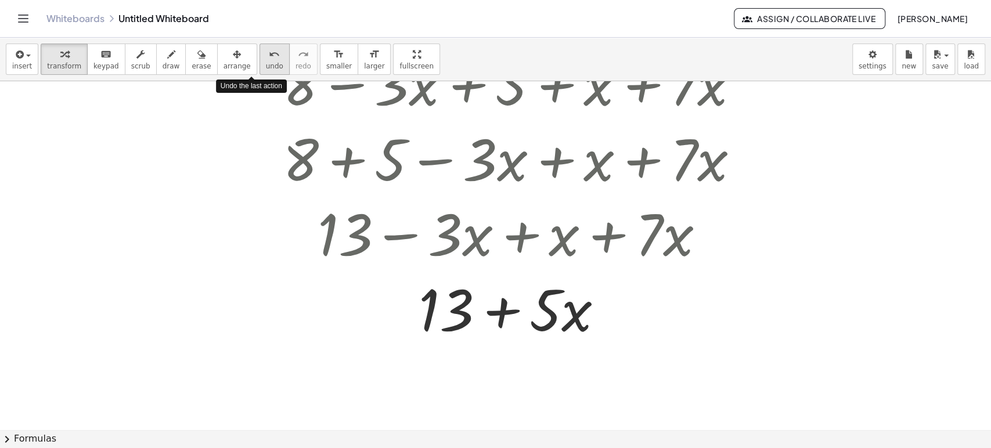
click at [269, 56] on icon "undo" at bounding box center [274, 55] width 11 height 14
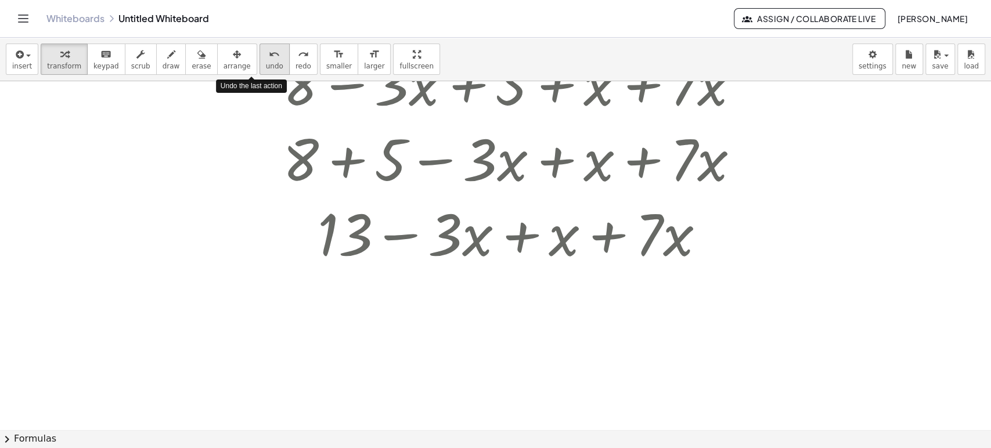
click at [269, 56] on icon "undo" at bounding box center [274, 55] width 11 height 14
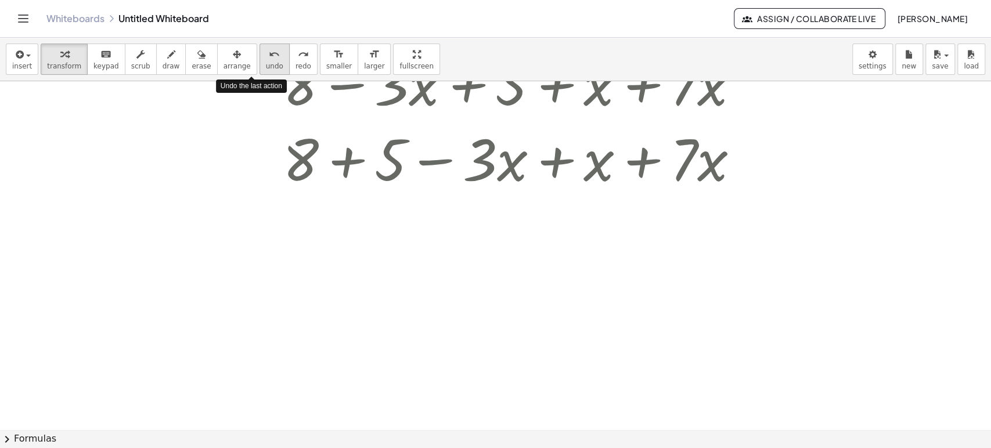
click at [269, 56] on icon "undo" at bounding box center [274, 55] width 11 height 14
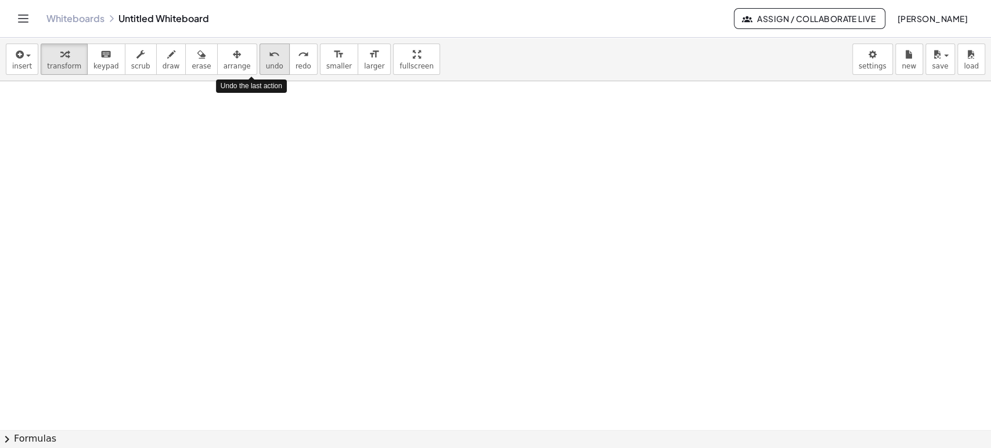
click at [269, 56] on icon "undo" at bounding box center [274, 55] width 11 height 14
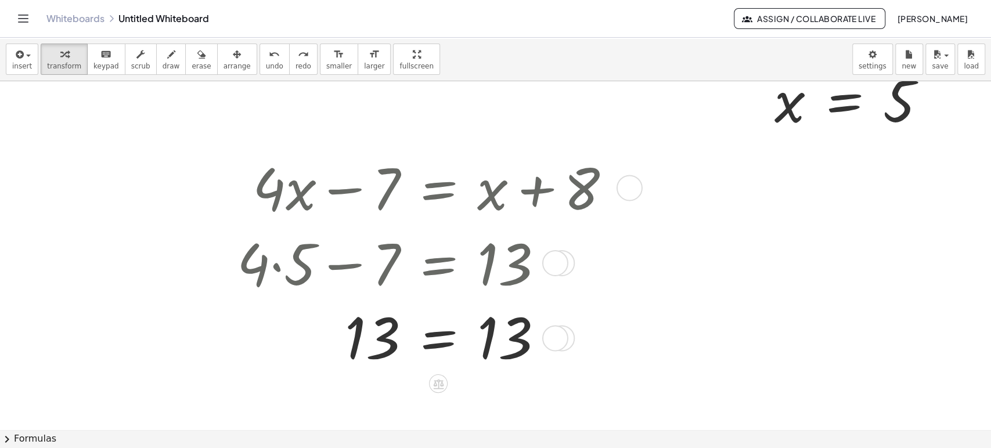
scroll to position [906, 0]
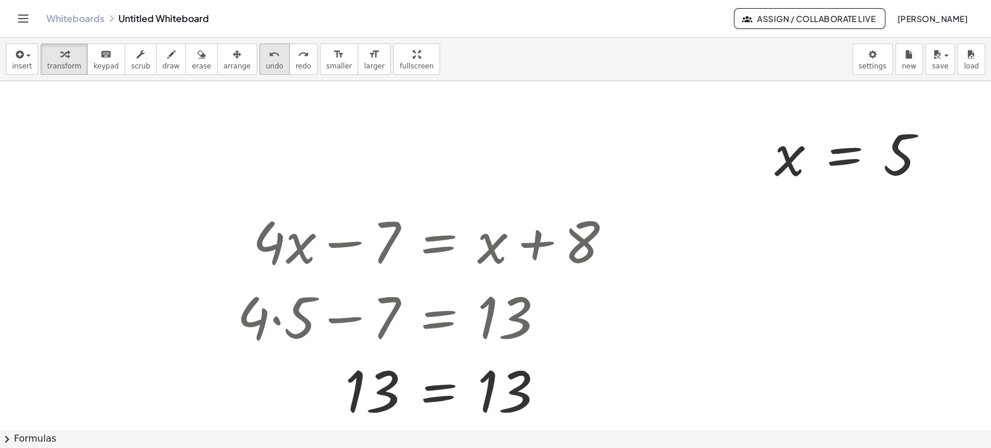
click at [269, 52] on icon "undo" at bounding box center [274, 55] width 11 height 14
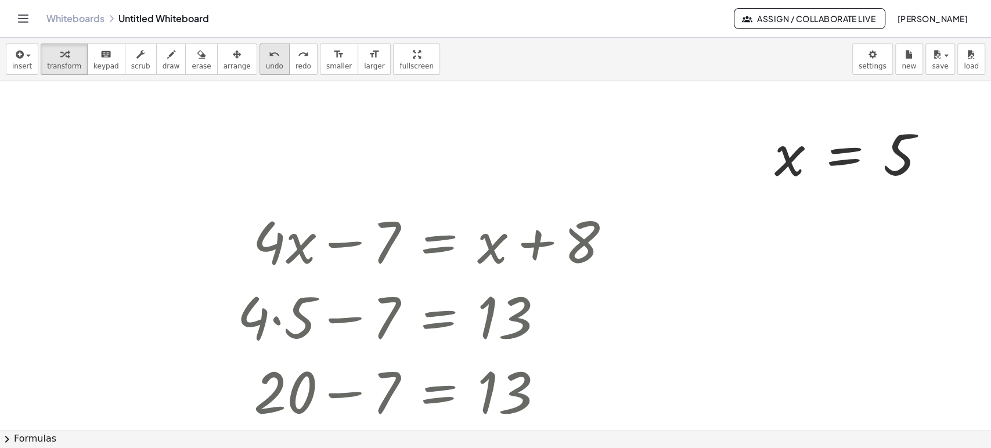
click at [269, 52] on icon "undo" at bounding box center [274, 55] width 11 height 14
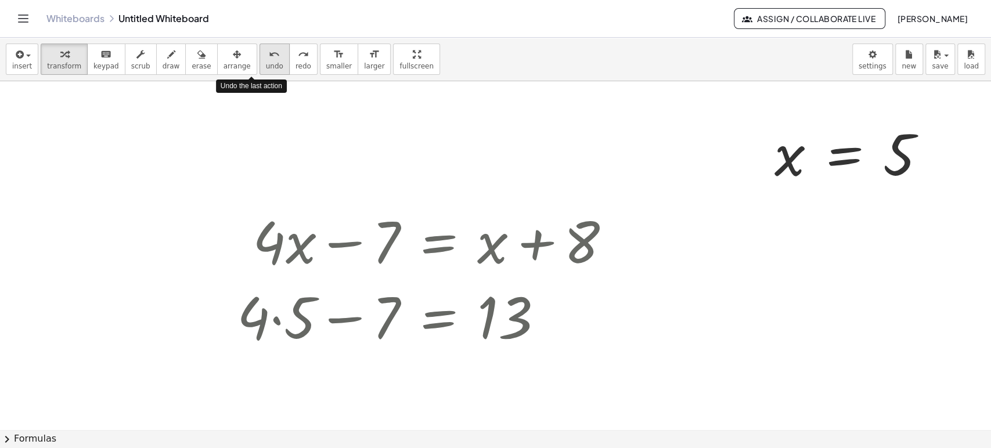
click at [269, 52] on icon "undo" at bounding box center [274, 55] width 11 height 14
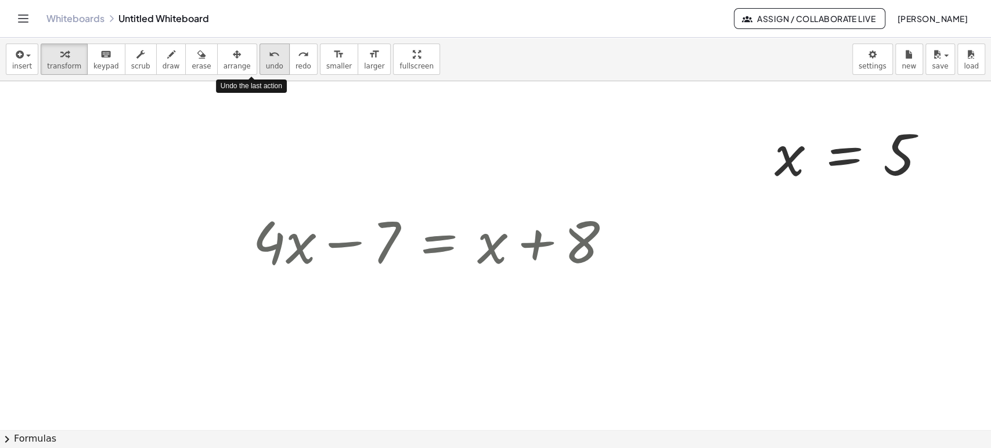
click at [269, 52] on icon "undo" at bounding box center [274, 55] width 11 height 14
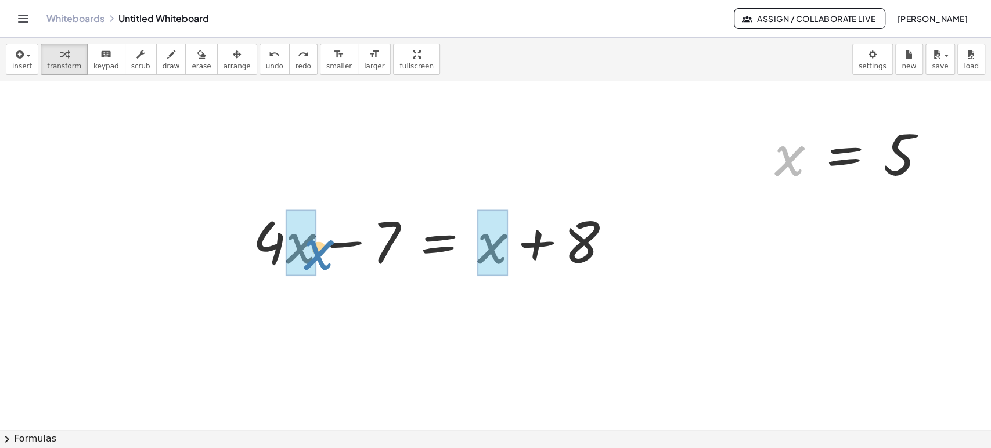
drag, startPoint x: 791, startPoint y: 164, endPoint x: 514, endPoint y: 377, distance: 349.7
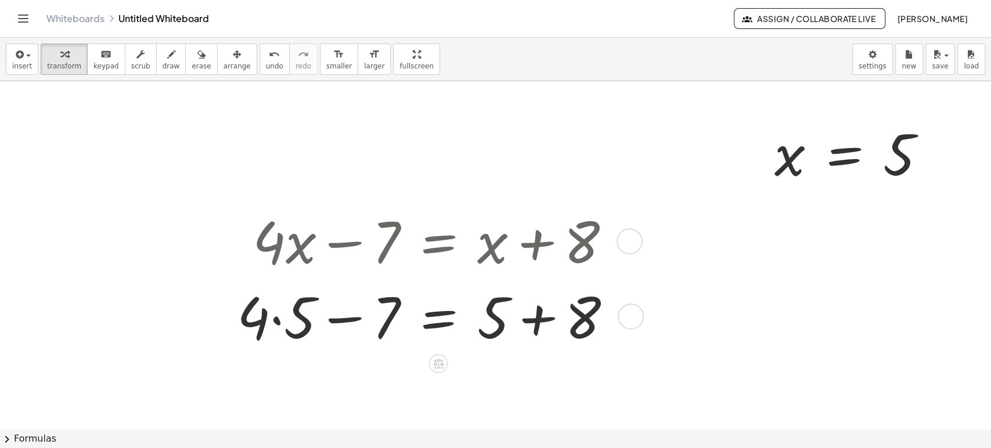
click at [266, 318] on div at bounding box center [429, 314] width 396 height 75
click at [277, 322] on div at bounding box center [429, 314] width 396 height 75
click at [277, 322] on div at bounding box center [437, 314] width 380 height 75
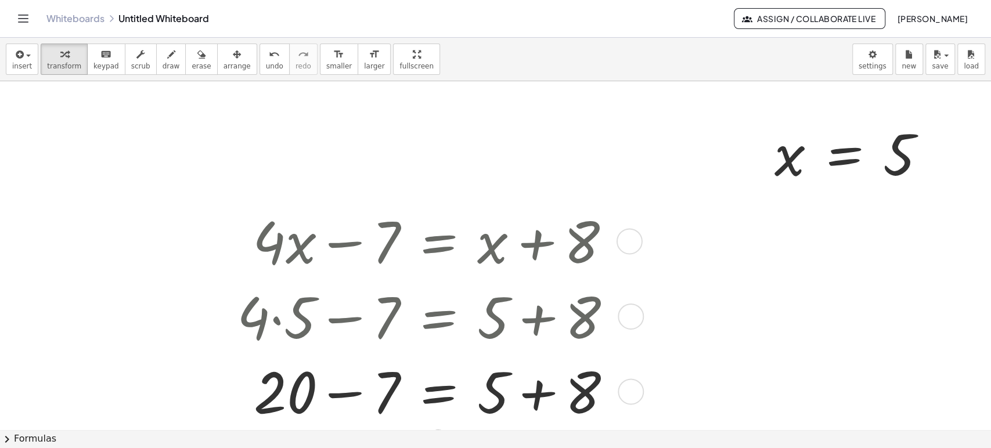
click at [544, 392] on div at bounding box center [429, 390] width 396 height 75
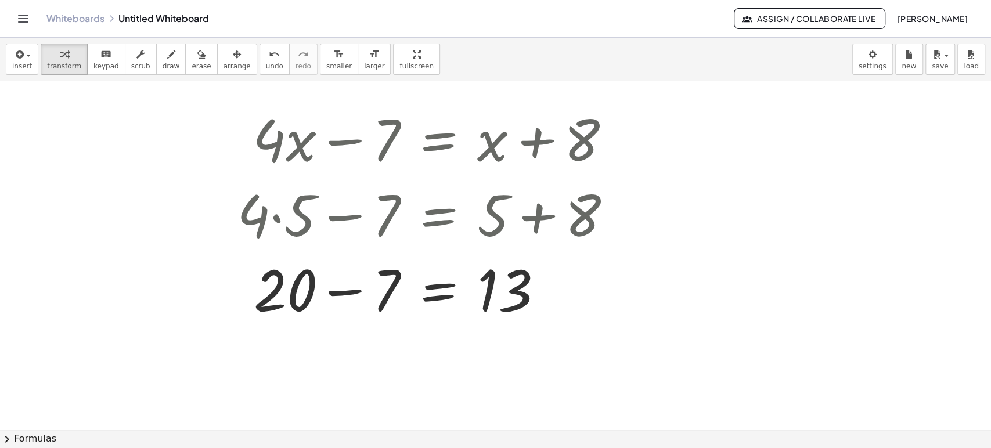
scroll to position [1046, 0]
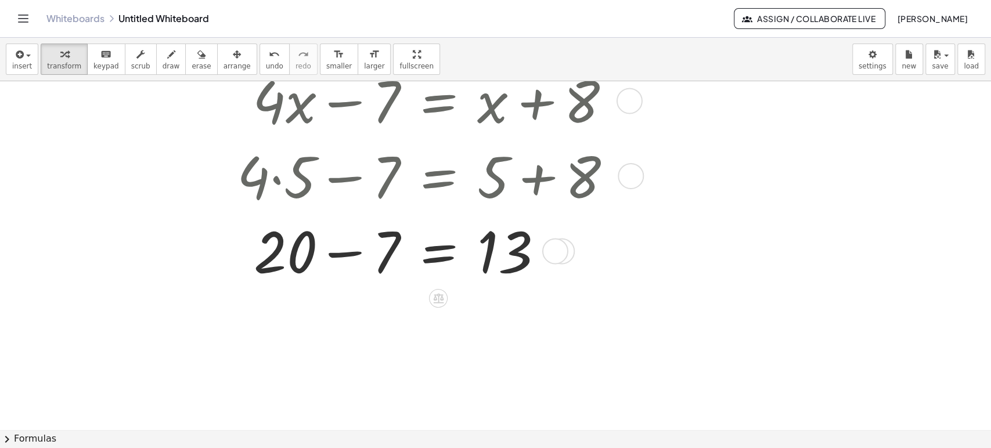
click at [341, 266] on div at bounding box center [429, 249] width 396 height 75
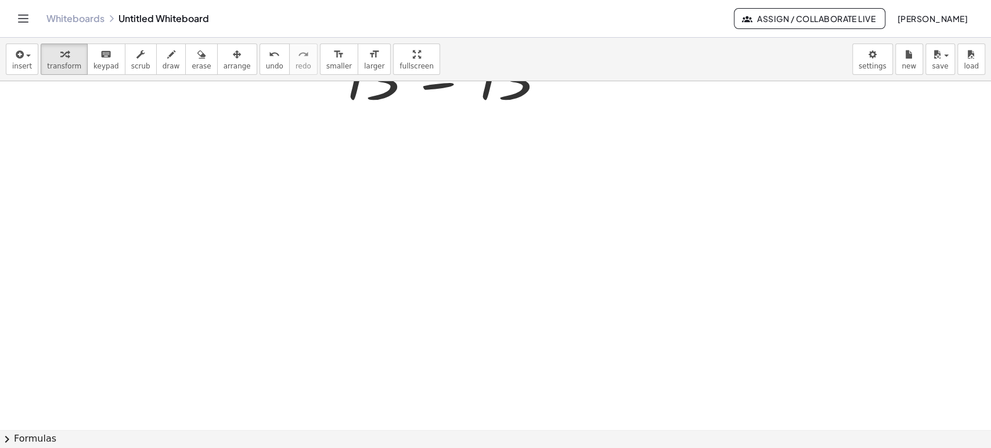
scroll to position [1202, 0]
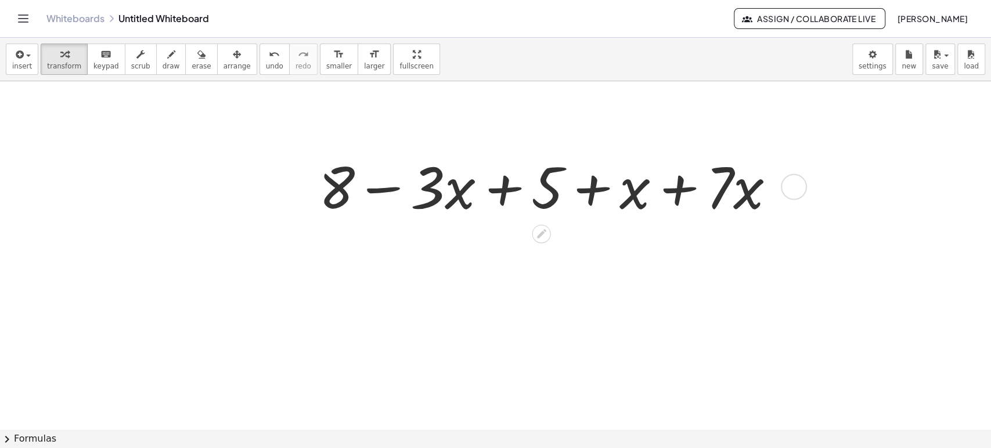
scroll to position [1266, 0]
click at [391, 187] on div at bounding box center [551, 186] width 477 height 75
click at [392, 189] on div at bounding box center [551, 186] width 477 height 75
click at [594, 201] on div at bounding box center [551, 186] width 477 height 75
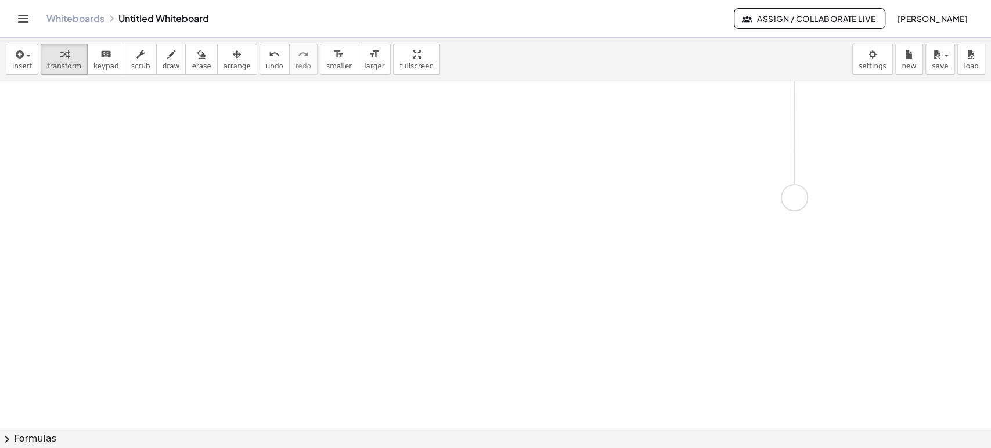
scroll to position [1524, 0]
drag, startPoint x: 792, startPoint y: 121, endPoint x: 787, endPoint y: 344, distance: 223.5
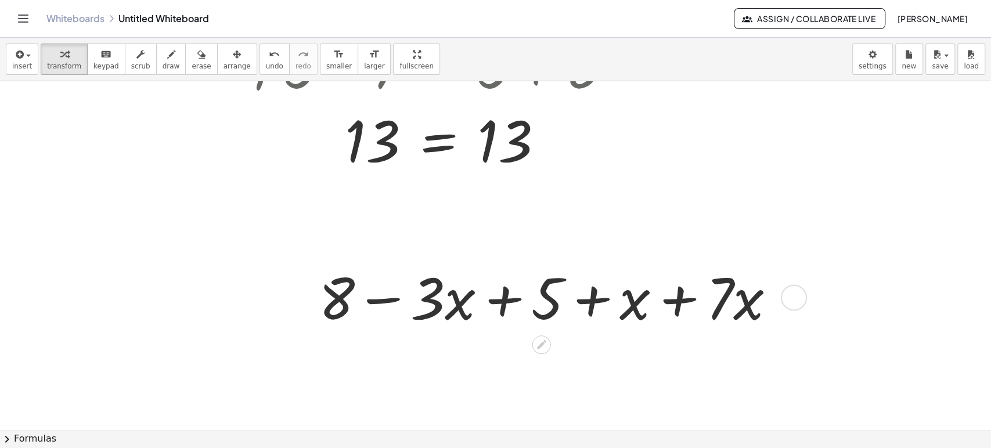
scroll to position [1137, 0]
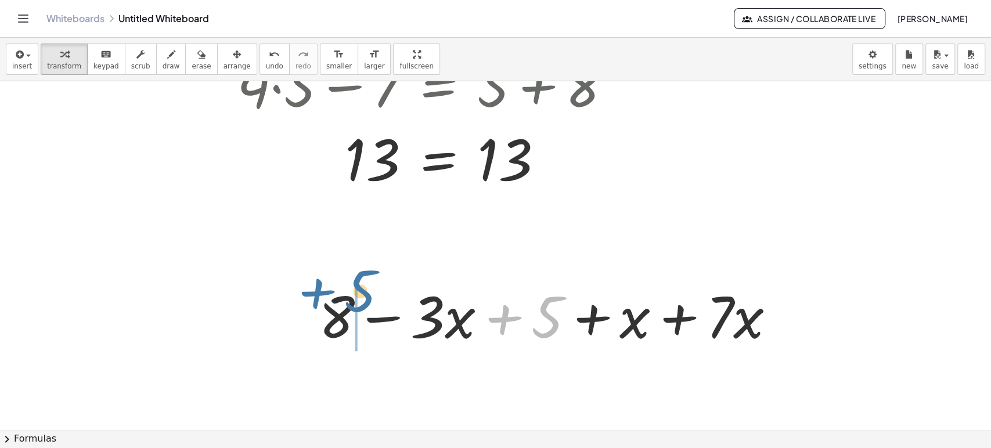
drag, startPoint x: 552, startPoint y: 319, endPoint x: 372, endPoint y: 294, distance: 182.2
click at [372, 294] on div at bounding box center [551, 314] width 477 height 75
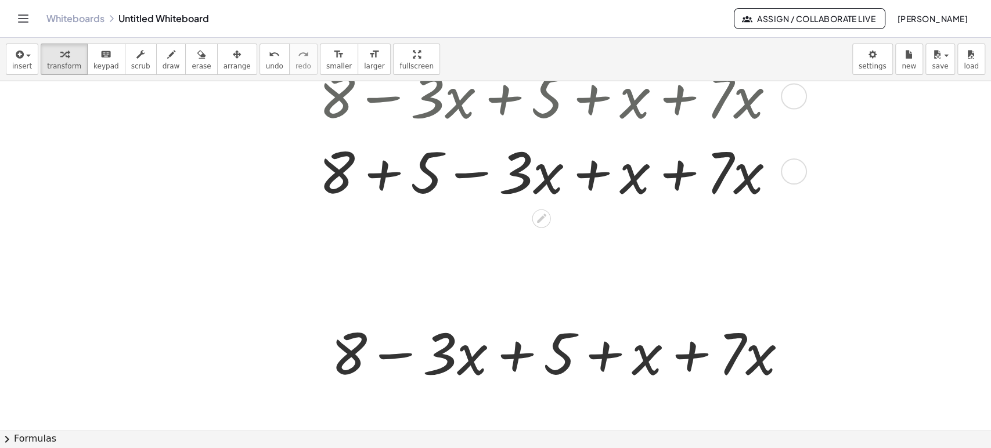
scroll to position [1459, 0]
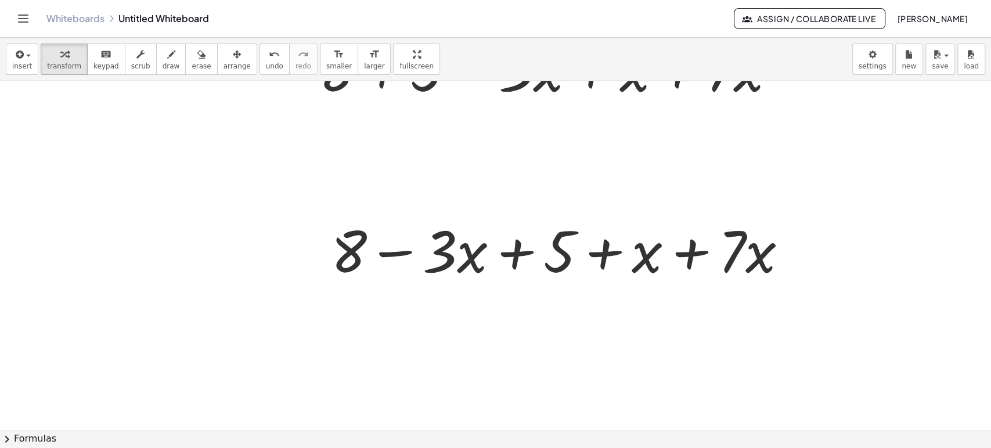
drag, startPoint x: 232, startPoint y: 55, endPoint x: 538, endPoint y: 175, distance: 328.9
click at [232, 55] on button "arrange" at bounding box center [237, 59] width 40 height 31
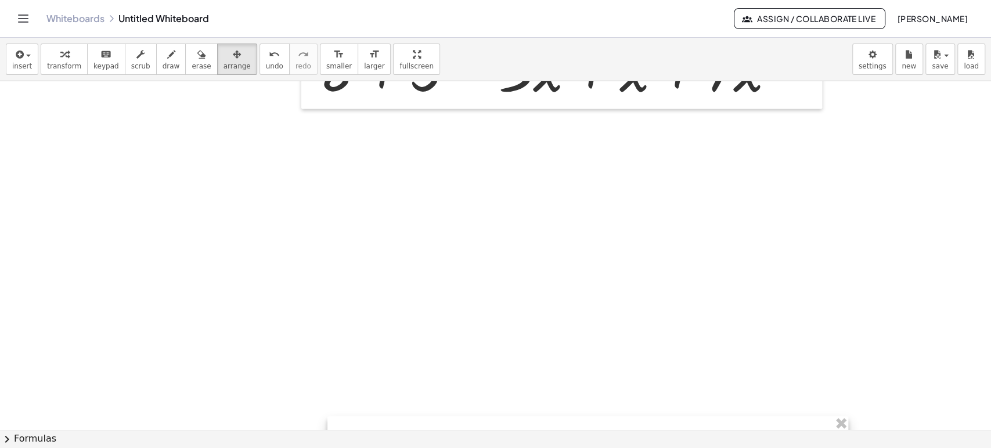
drag, startPoint x: 606, startPoint y: 210, endPoint x: 620, endPoint y: 417, distance: 208.3
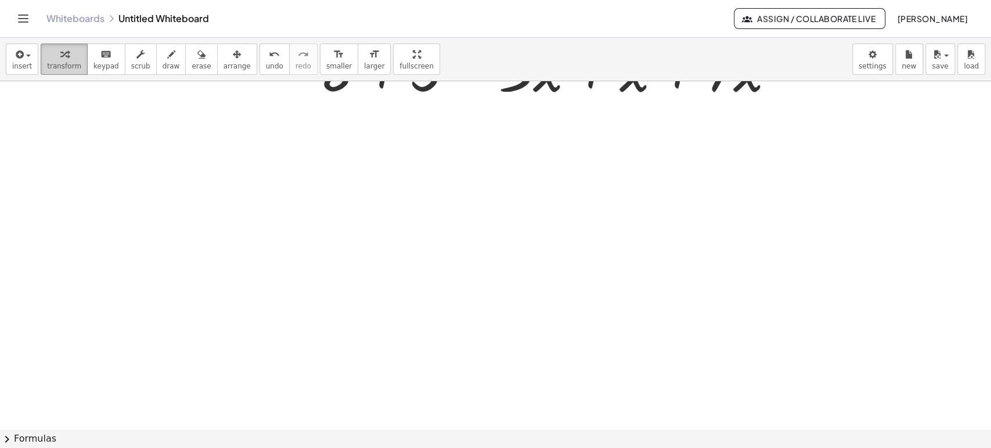
drag, startPoint x: 75, startPoint y: 63, endPoint x: 424, endPoint y: 165, distance: 364.2
click at [80, 63] on button "transform" at bounding box center [64, 59] width 47 height 31
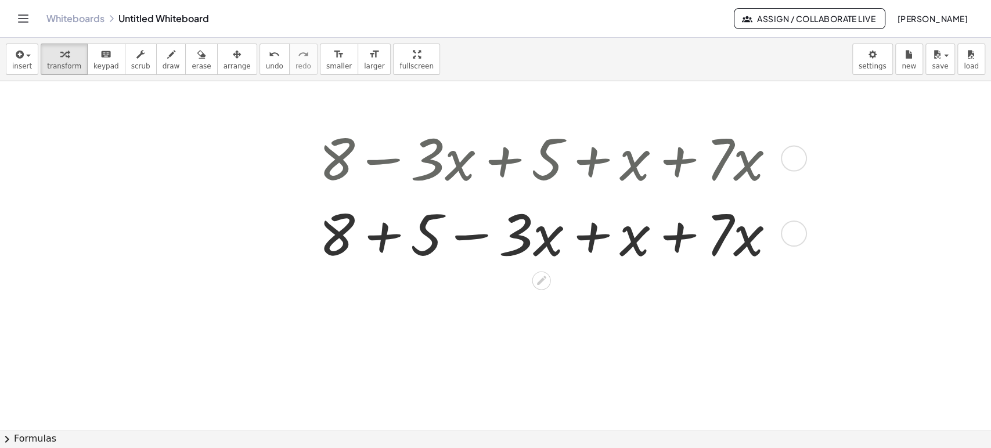
scroll to position [1330, 0]
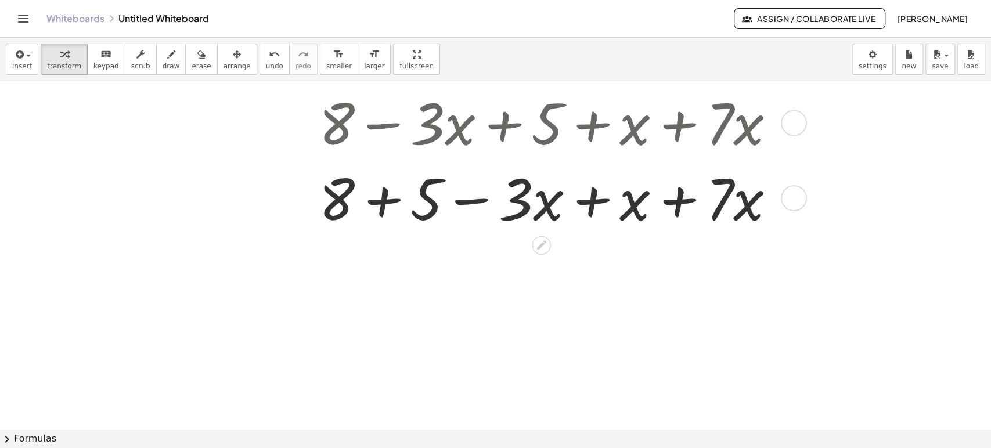
click at [386, 197] on div at bounding box center [551, 196] width 477 height 75
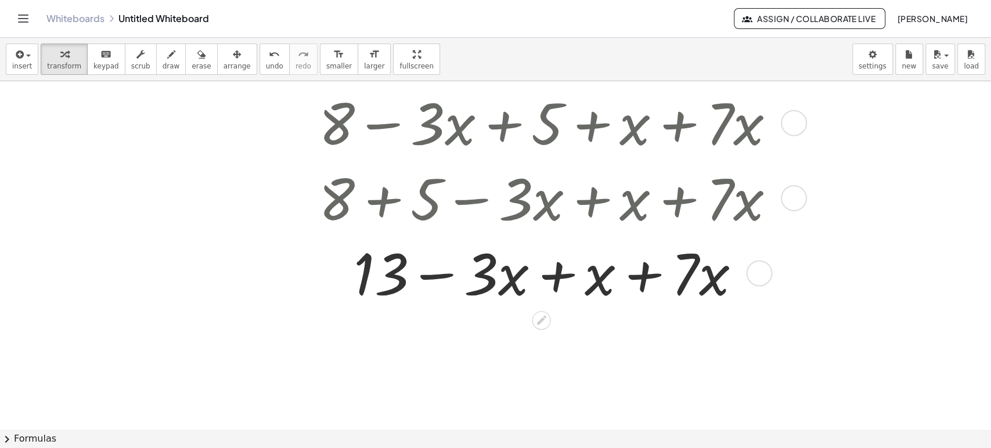
click at [574, 283] on div at bounding box center [551, 272] width 477 height 75
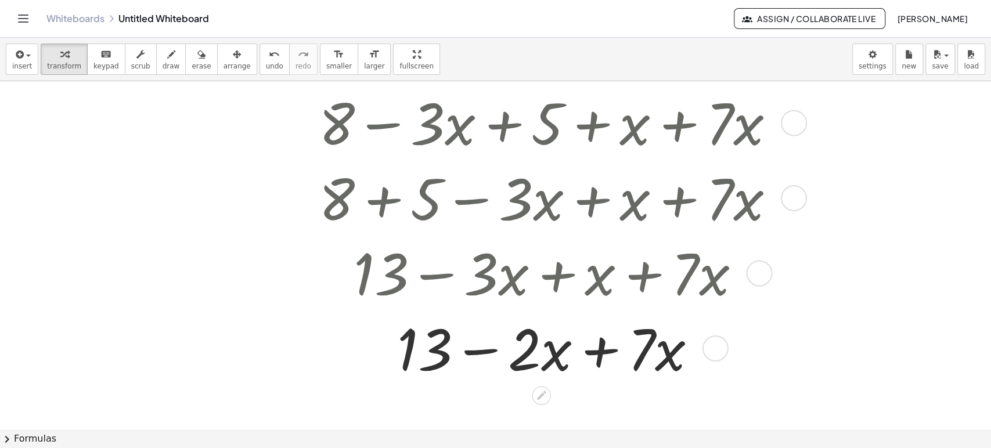
click at [606, 350] on div at bounding box center [551, 346] width 477 height 75
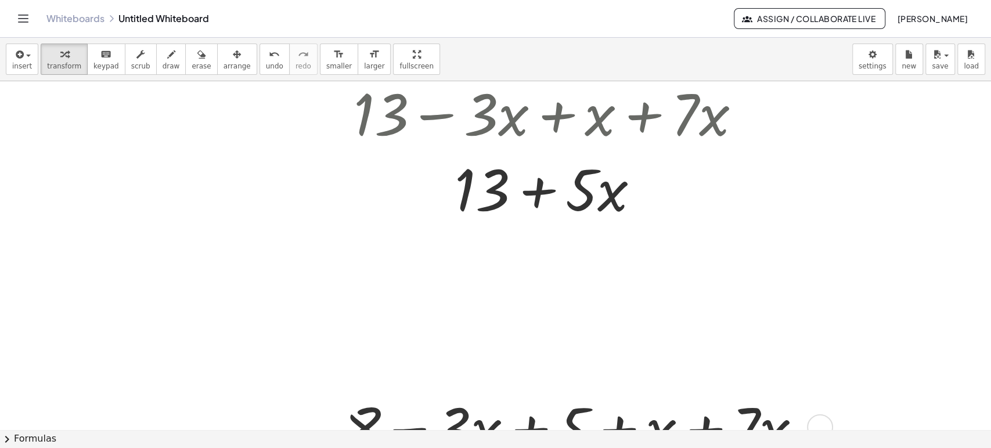
scroll to position [1653, 0]
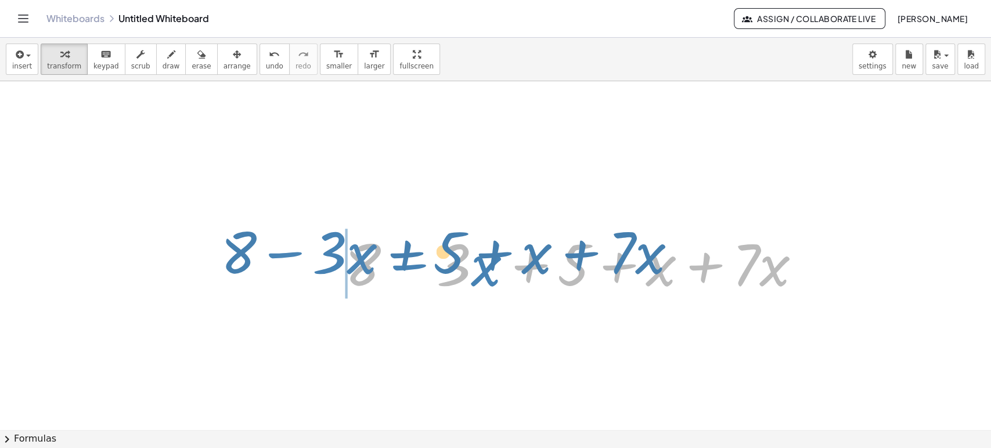
drag, startPoint x: 456, startPoint y: 255, endPoint x: 388, endPoint y: 243, distance: 68.9
click at [388, 243] on div at bounding box center [577, 262] width 477 height 75
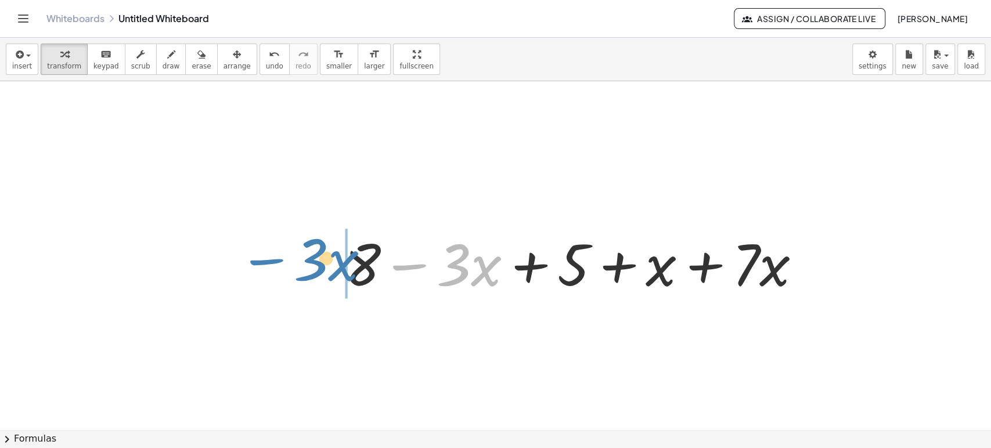
drag, startPoint x: 458, startPoint y: 262, endPoint x: 311, endPoint y: 280, distance: 148.5
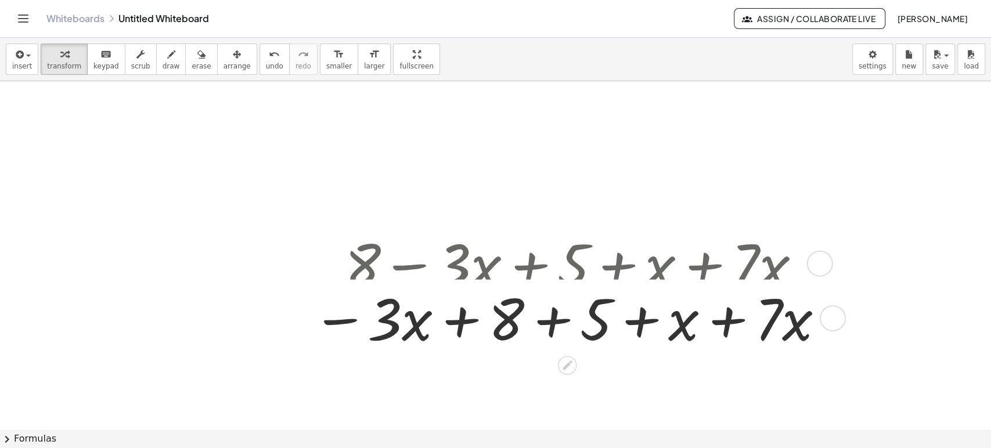
drag, startPoint x: 684, startPoint y: 288, endPoint x: 684, endPoint y: 310, distance: 21.5
click at [684, 293] on div at bounding box center [567, 262] width 523 height 75
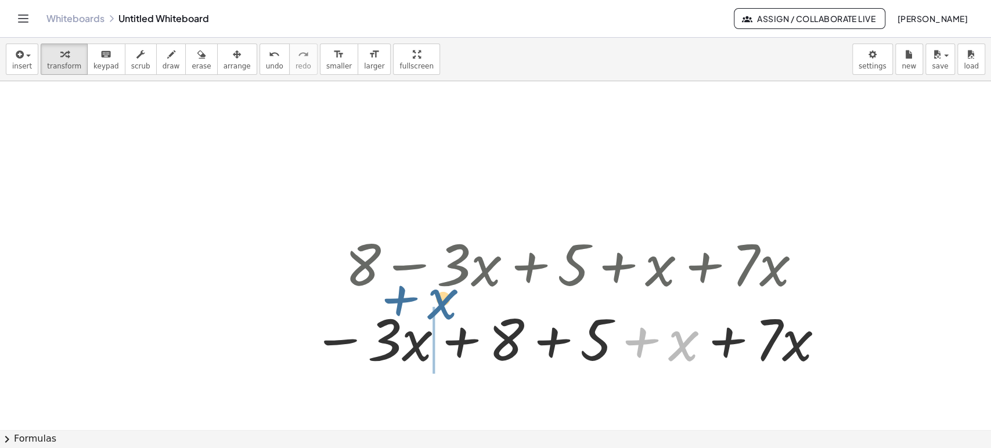
drag, startPoint x: 681, startPoint y: 347, endPoint x: 450, endPoint y: 316, distance: 233.6
click at [450, 316] on div at bounding box center [567, 337] width 523 height 75
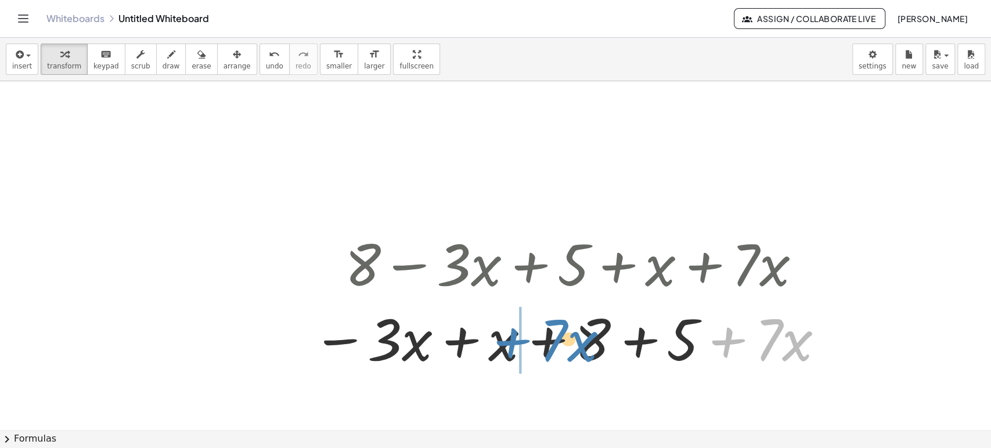
drag, startPoint x: 773, startPoint y: 338, endPoint x: 557, endPoint y: 338, distance: 215.9
click at [557, 338] on div at bounding box center [567, 337] width 523 height 75
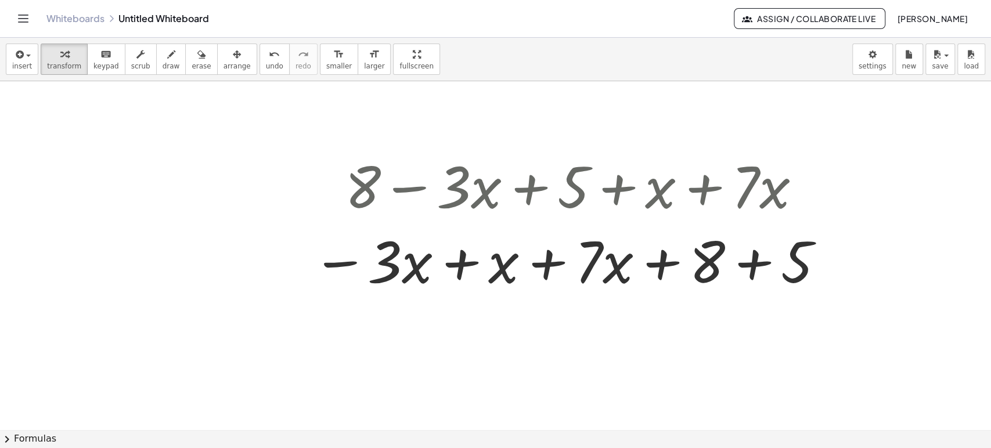
scroll to position [1744, 0]
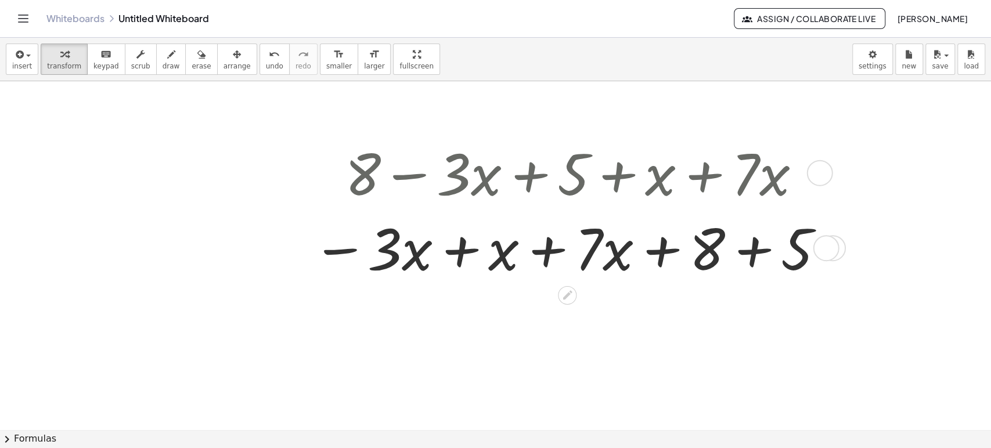
click at [460, 255] on div at bounding box center [567, 247] width 523 height 75
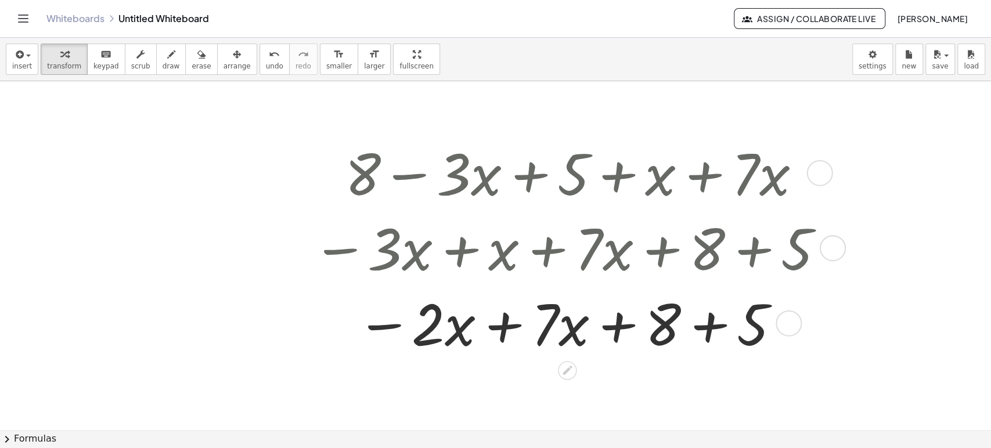
click at [513, 333] on div at bounding box center [567, 322] width 523 height 75
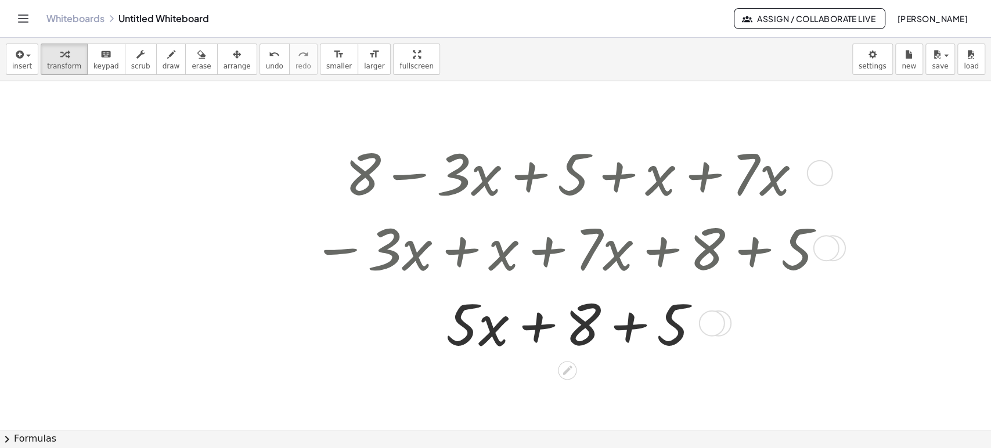
drag, startPoint x: 639, startPoint y: 332, endPoint x: 742, endPoint y: 350, distance: 104.9
click at [639, 331] on div at bounding box center [567, 322] width 523 height 75
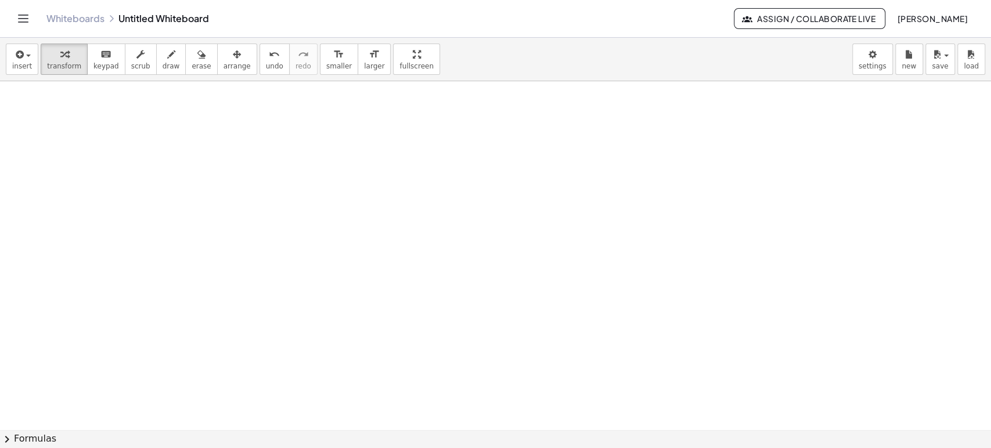
scroll to position [2093, 0]
click at [468, 279] on div at bounding box center [498, 276] width 183 height 75
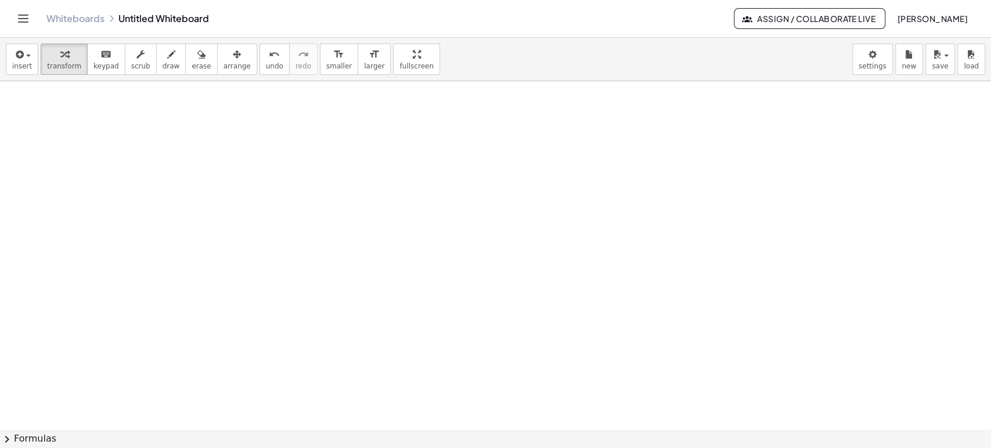
click at [475, 212] on div at bounding box center [494, 204] width 84 height 75
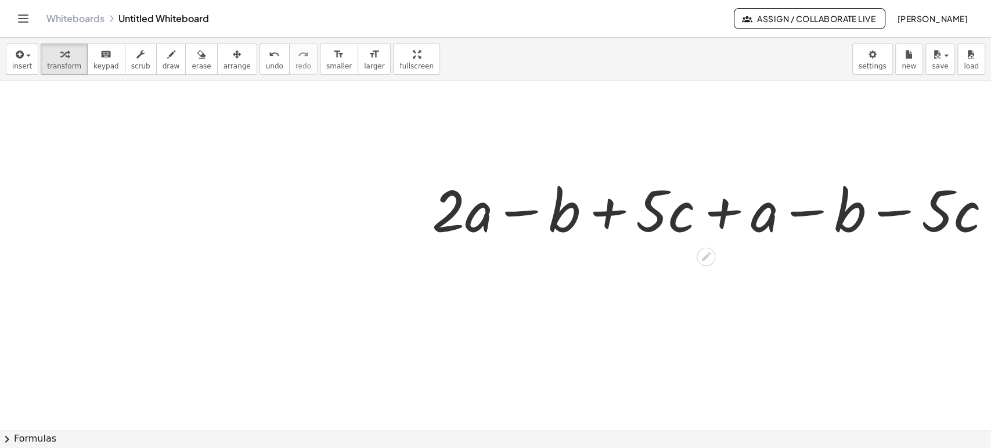
scroll to position [2800, 0]
drag, startPoint x: 215, startPoint y: 53, endPoint x: 395, endPoint y: 117, distance: 190.7
click at [233, 55] on icon "button" at bounding box center [237, 55] width 8 height 14
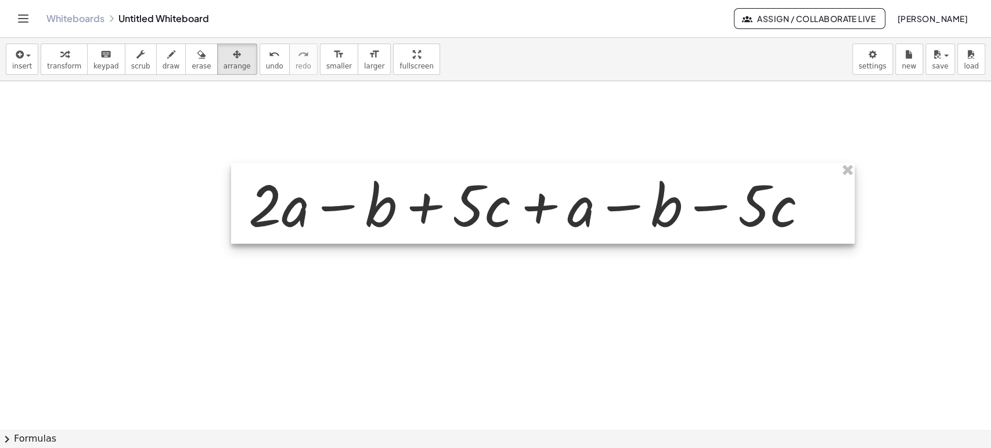
drag, startPoint x: 629, startPoint y: 212, endPoint x: 437, endPoint y: 207, distance: 192.8
click at [437, 207] on div at bounding box center [542, 203] width 623 height 81
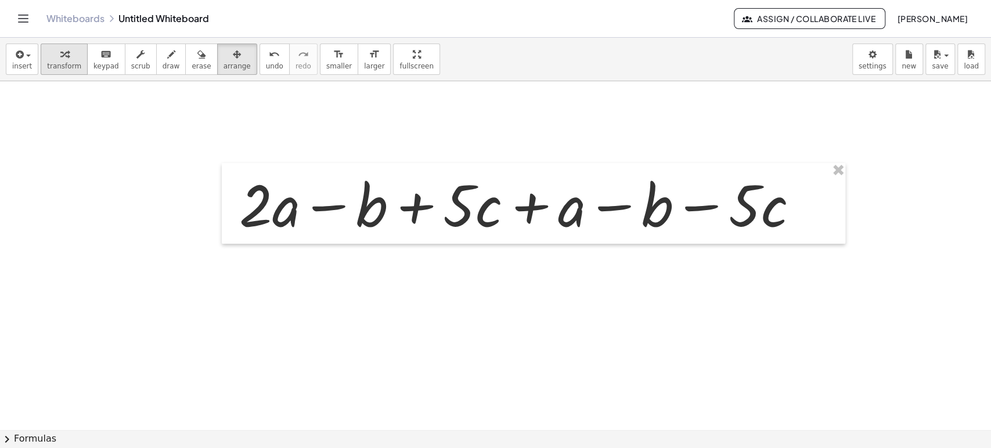
click at [69, 55] on div "button" at bounding box center [64, 54] width 34 height 14
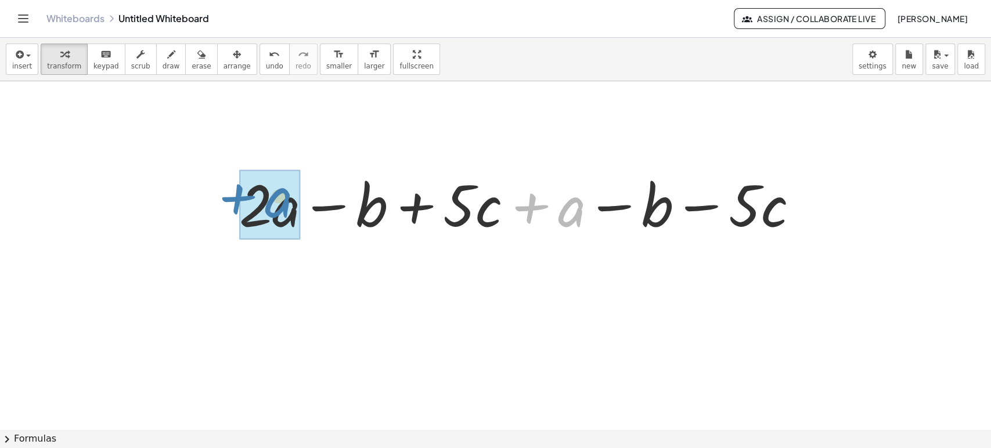
drag, startPoint x: 582, startPoint y: 212, endPoint x: 290, endPoint y: 203, distance: 292.1
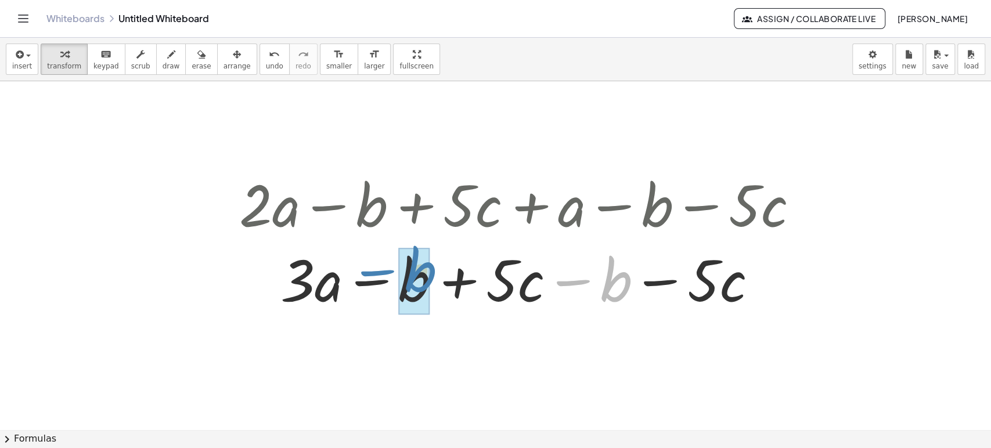
drag, startPoint x: 606, startPoint y: 282, endPoint x: 409, endPoint y: 273, distance: 197.6
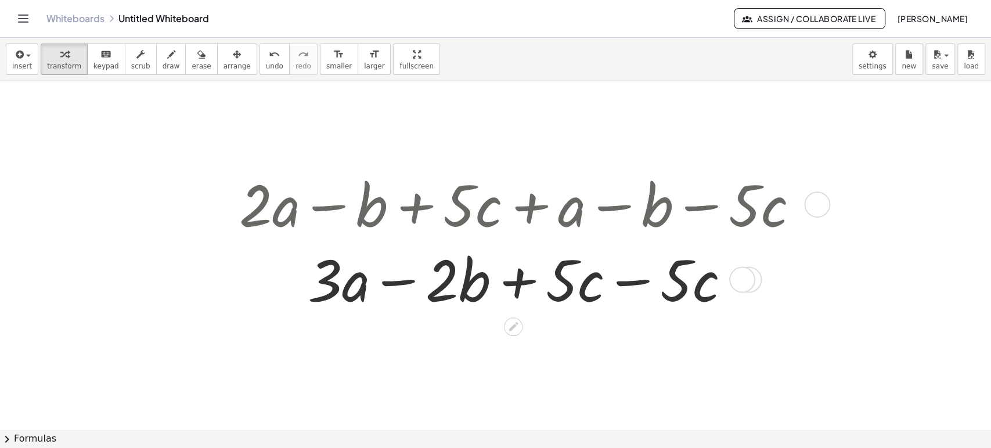
click at [627, 293] on div at bounding box center [523, 278] width 580 height 75
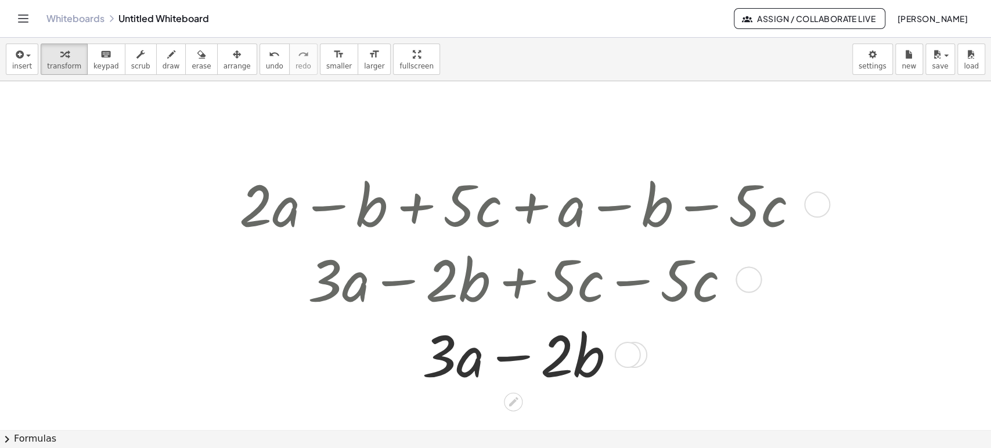
click at [627, 293] on div at bounding box center [523, 278] width 723 height 75
